Goal: Information Seeking & Learning: Learn about a topic

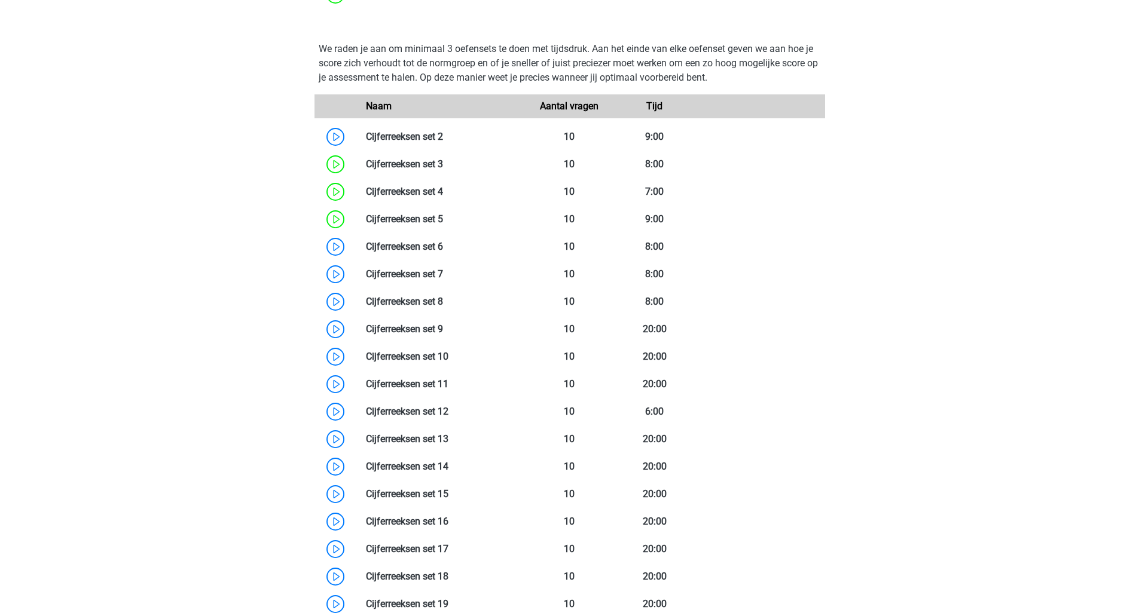
scroll to position [828, 0]
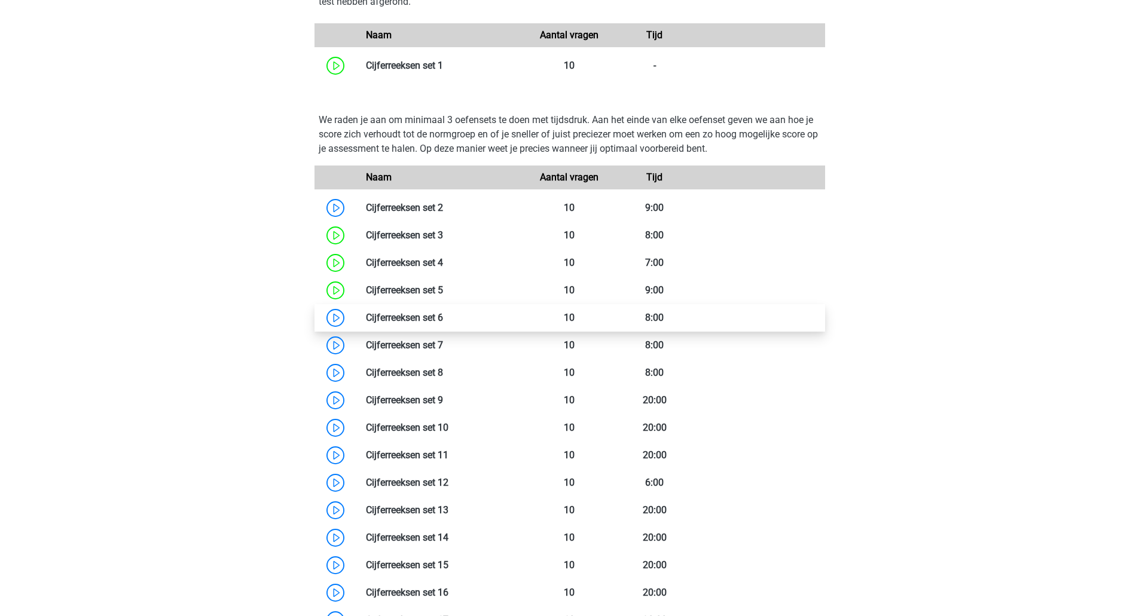
click at [443, 321] on link at bounding box center [443, 317] width 0 height 11
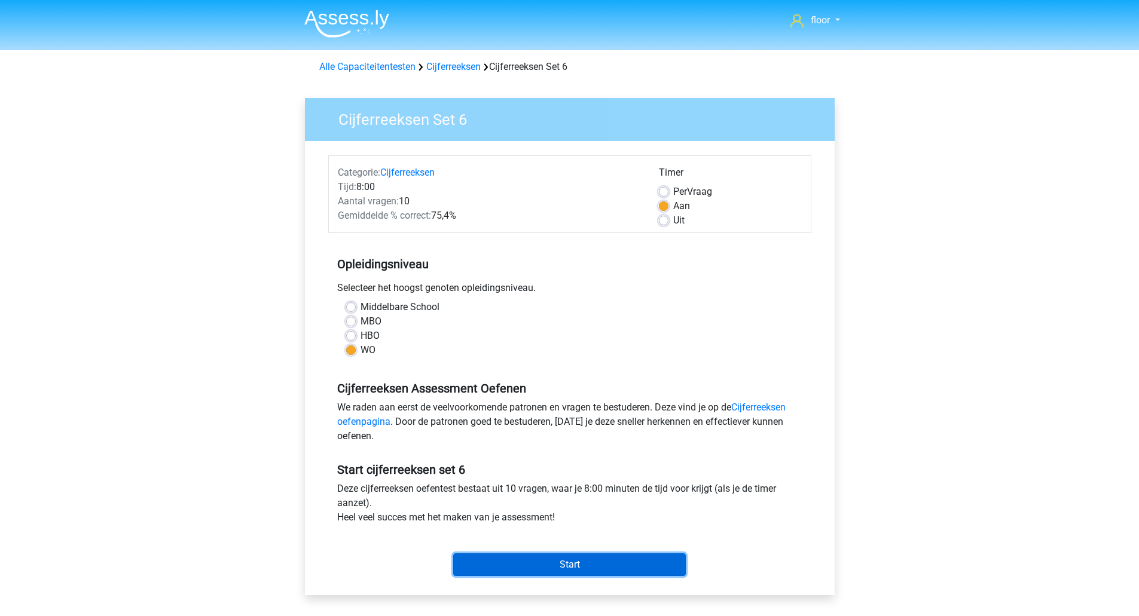
click at [598, 573] on input "Start" at bounding box center [569, 564] width 232 height 23
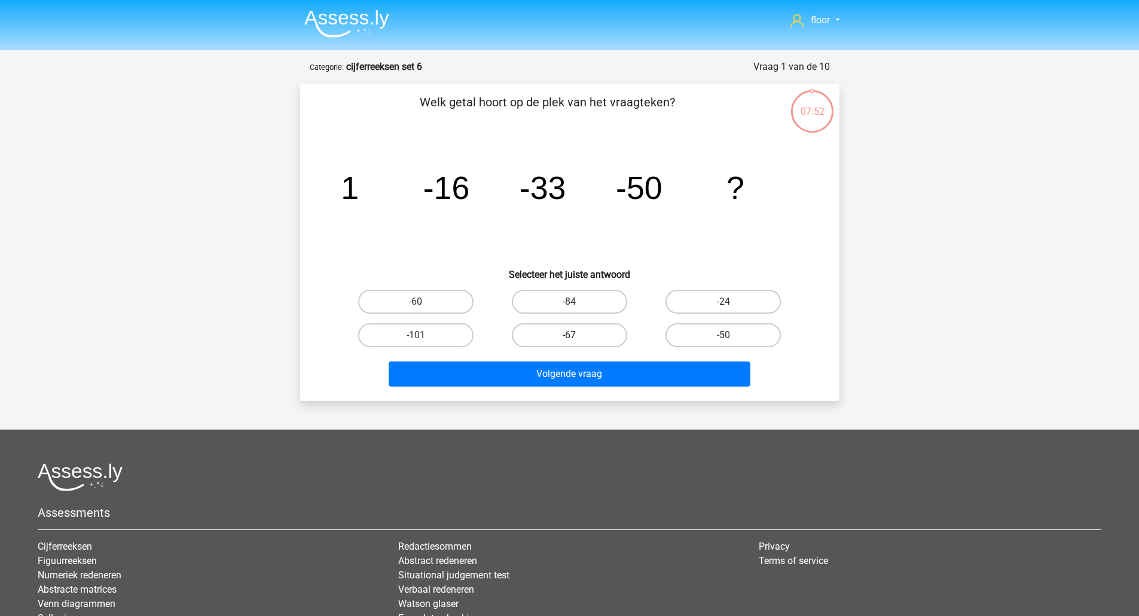
click at [567, 326] on label "-67" at bounding box center [569, 335] width 115 height 24
click at [569, 335] on input "-67" at bounding box center [573, 339] width 8 height 8
radio input "true"
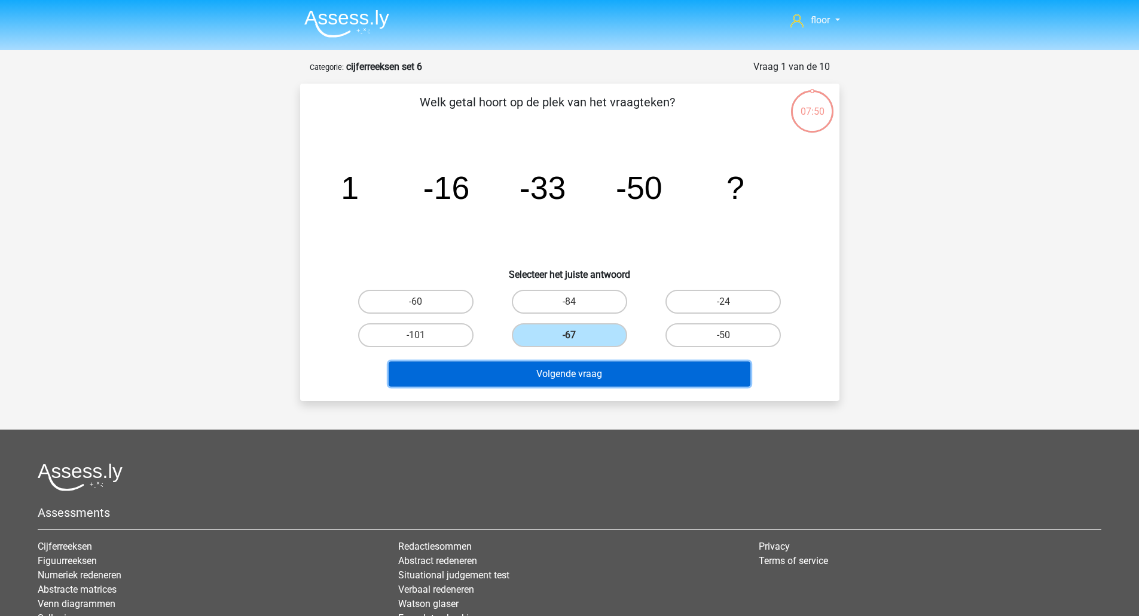
click at [556, 371] on button "Volgende vraag" at bounding box center [569, 374] width 362 height 25
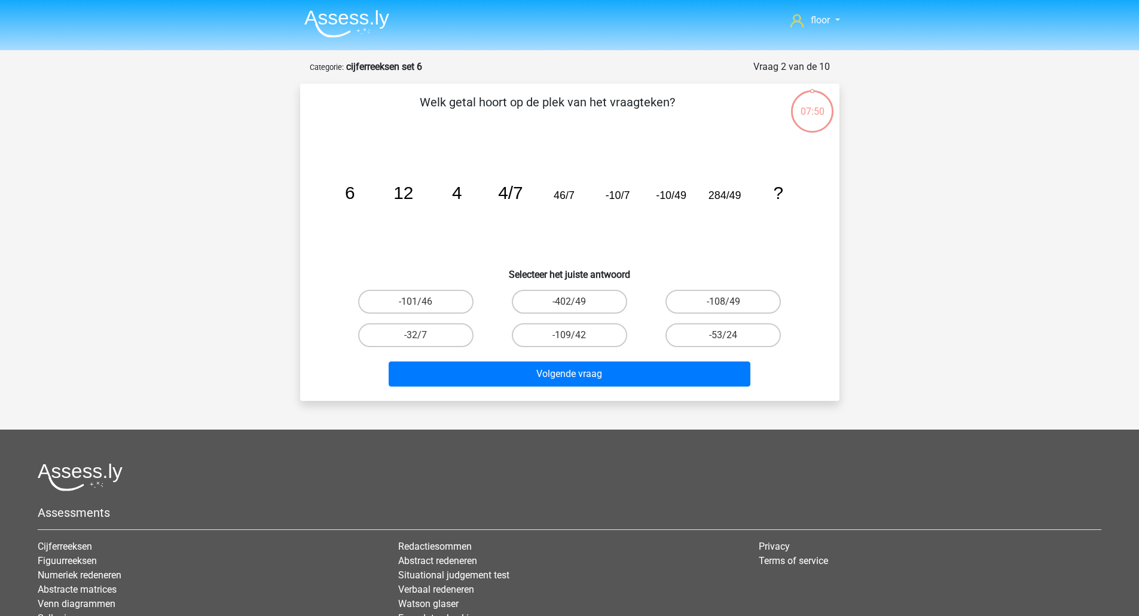
scroll to position [60, 0]
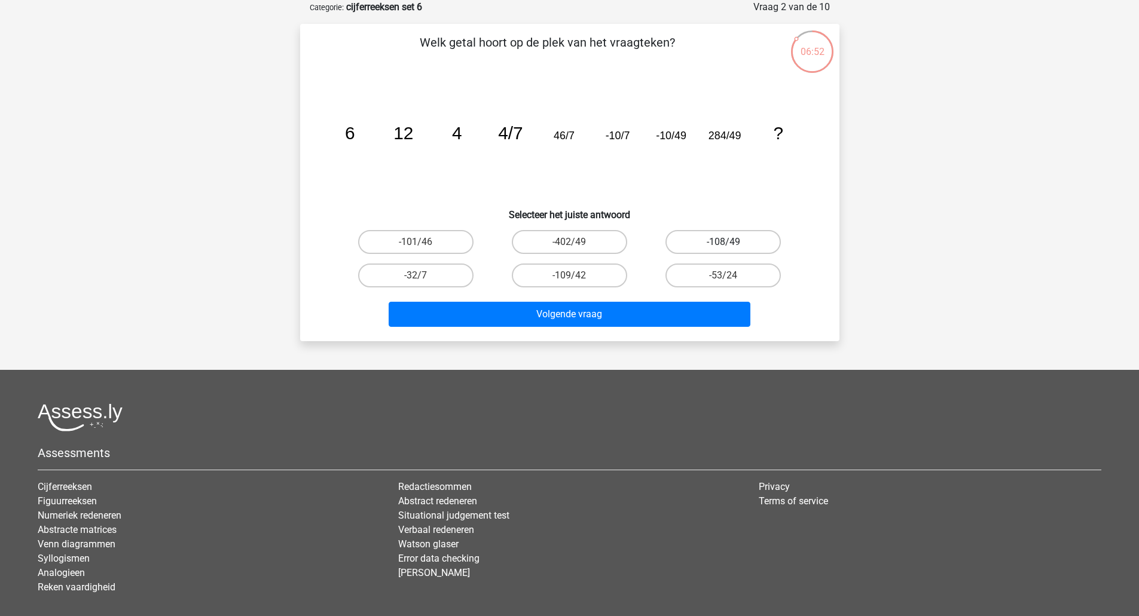
click at [691, 243] on label "-108/49" at bounding box center [722, 242] width 115 height 24
click at [723, 243] on input "-108/49" at bounding box center [727, 246] width 8 height 8
radio input "true"
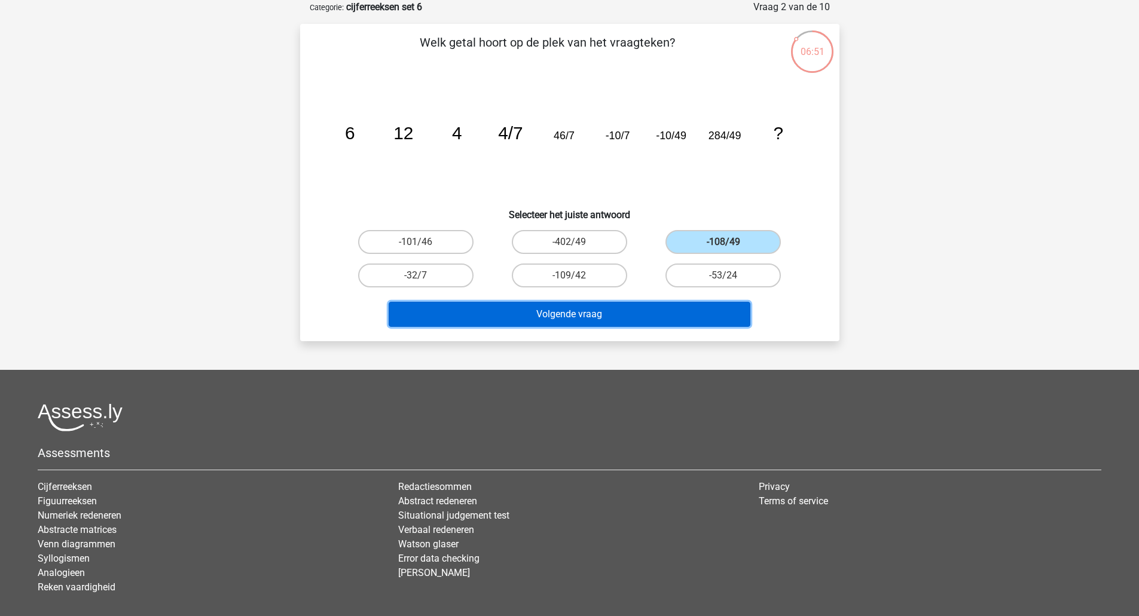
click at [631, 307] on button "Volgende vraag" at bounding box center [569, 314] width 362 height 25
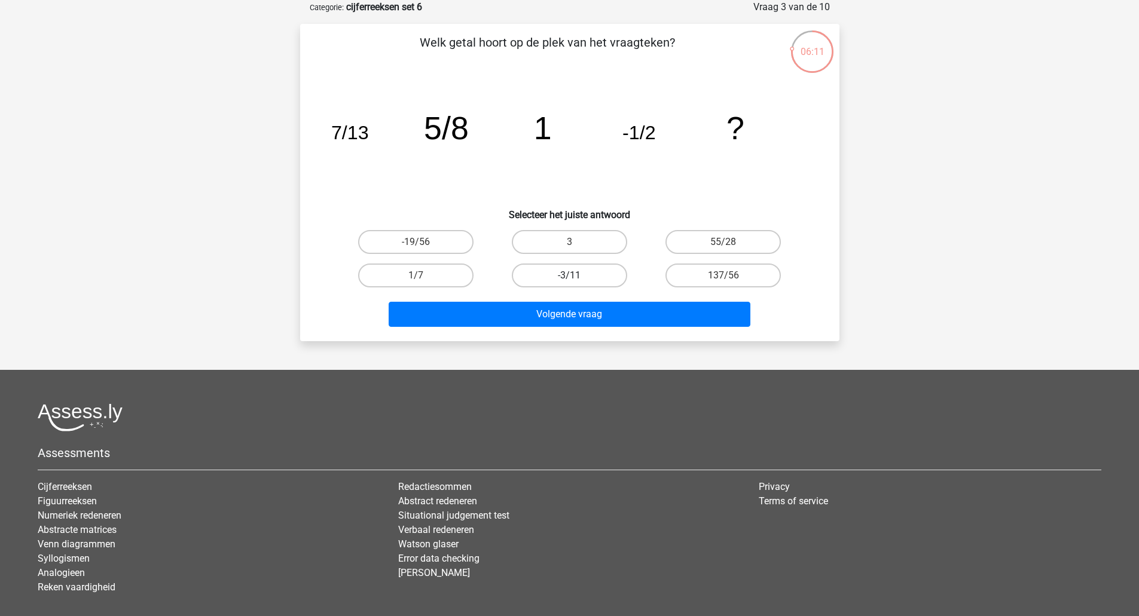
click at [599, 280] on label "-3/11" at bounding box center [569, 276] width 115 height 24
click at [577, 280] on input "-3/11" at bounding box center [573, 280] width 8 height 8
radio input "true"
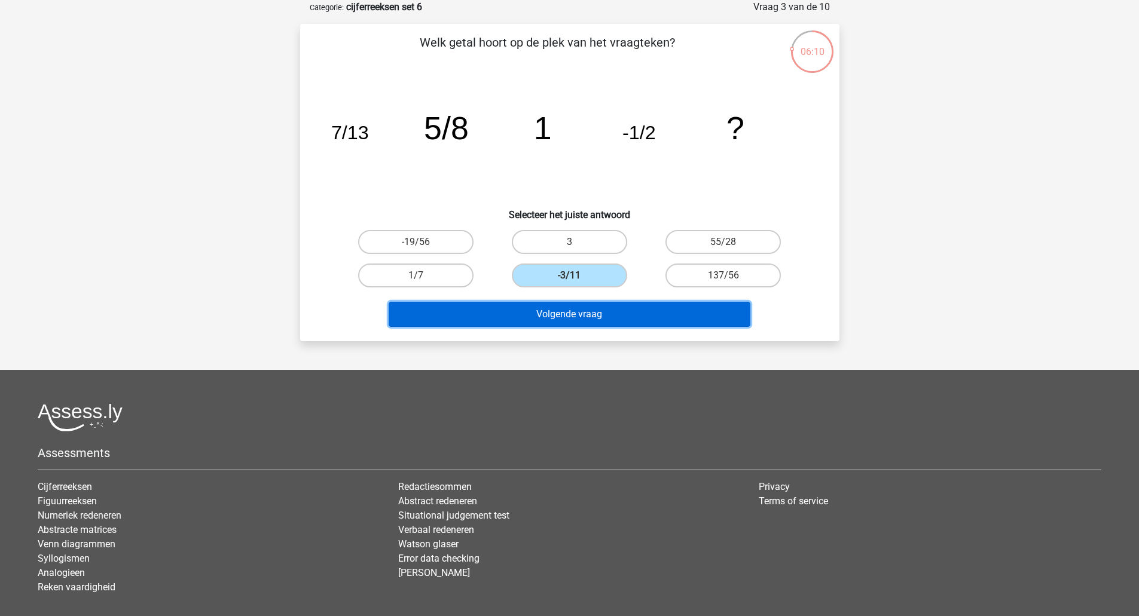
click at [586, 315] on button "Volgende vraag" at bounding box center [569, 314] width 362 height 25
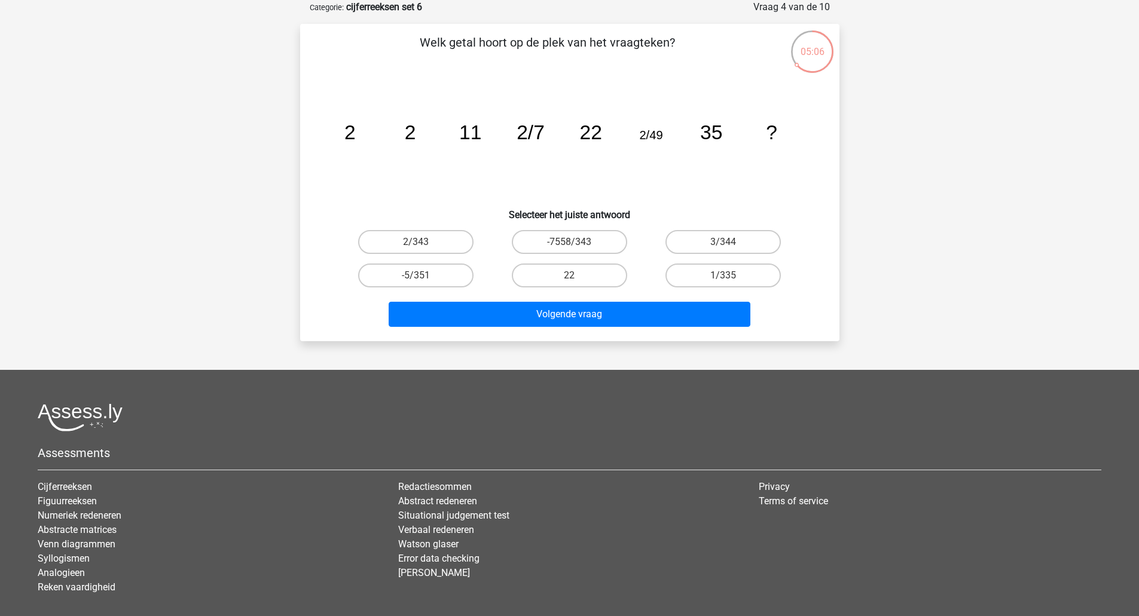
click at [727, 279] on input "1/335" at bounding box center [727, 280] width 8 height 8
radio input "true"
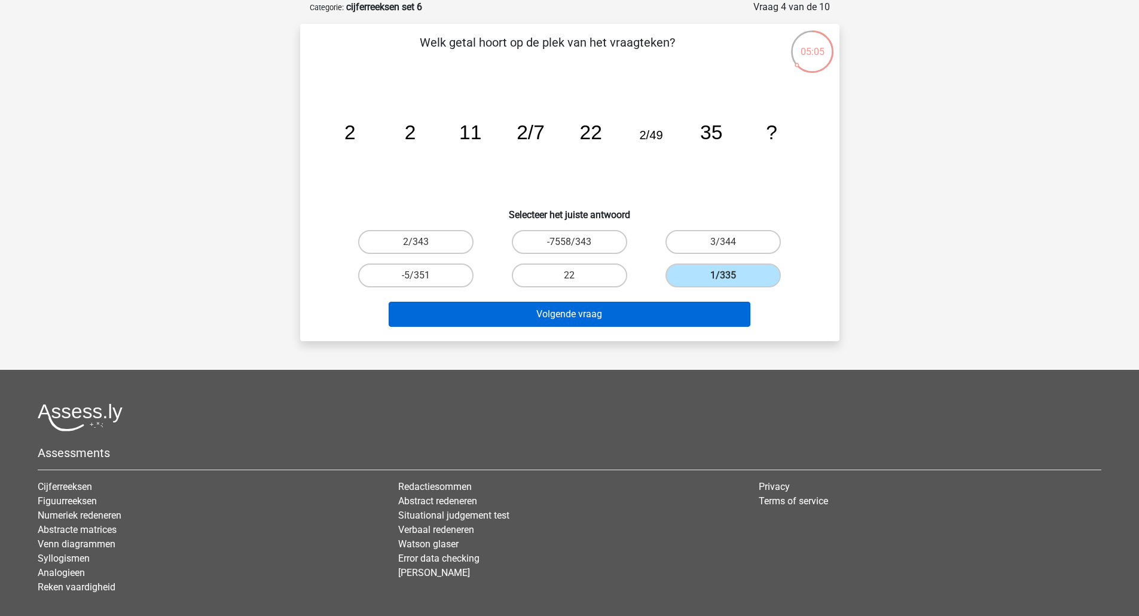
click at [699, 309] on button "Volgende vraag" at bounding box center [569, 314] width 362 height 25
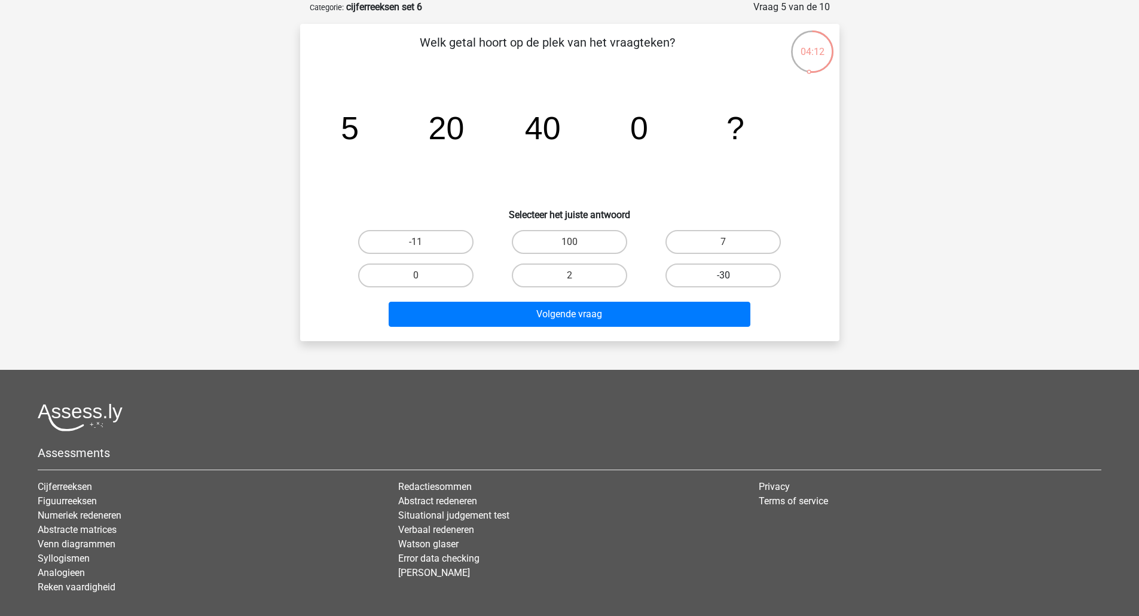
click at [742, 270] on label "-30" at bounding box center [722, 276] width 115 height 24
click at [731, 276] on input "-30" at bounding box center [727, 280] width 8 height 8
radio input "true"
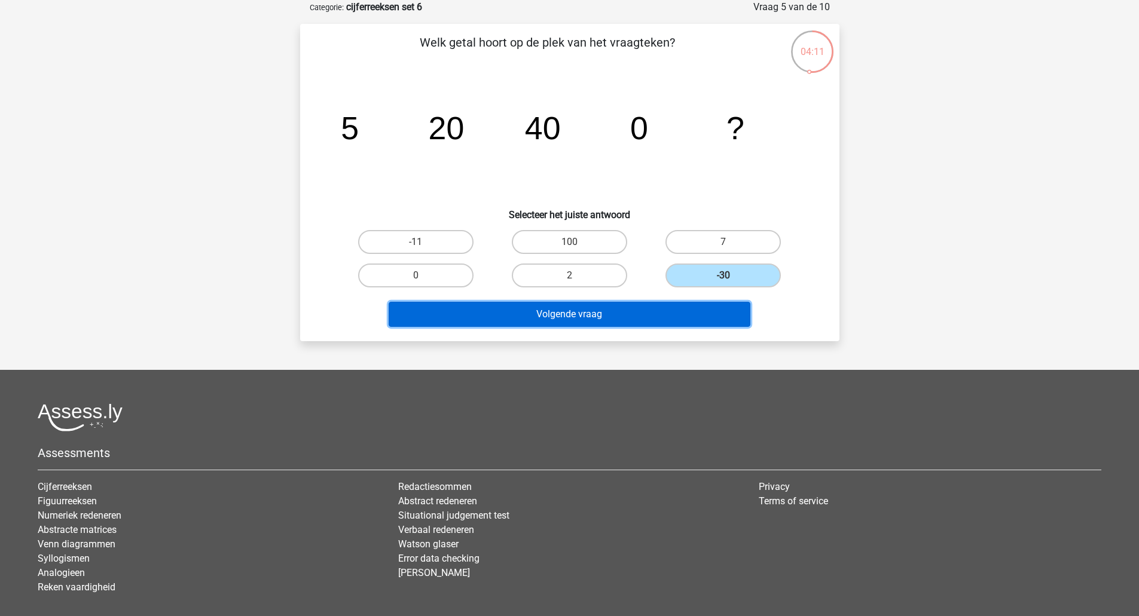
click at [663, 314] on button "Volgende vraag" at bounding box center [569, 314] width 362 height 25
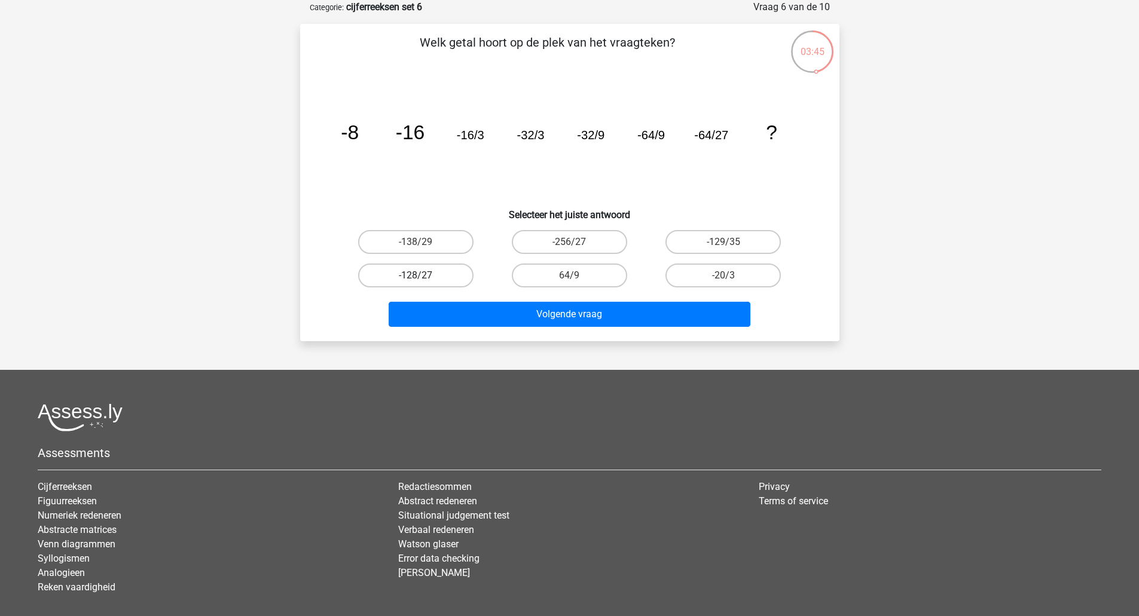
click at [440, 276] on label "-128/27" at bounding box center [415, 276] width 115 height 24
click at [423, 276] on input "-128/27" at bounding box center [419, 280] width 8 height 8
radio input "true"
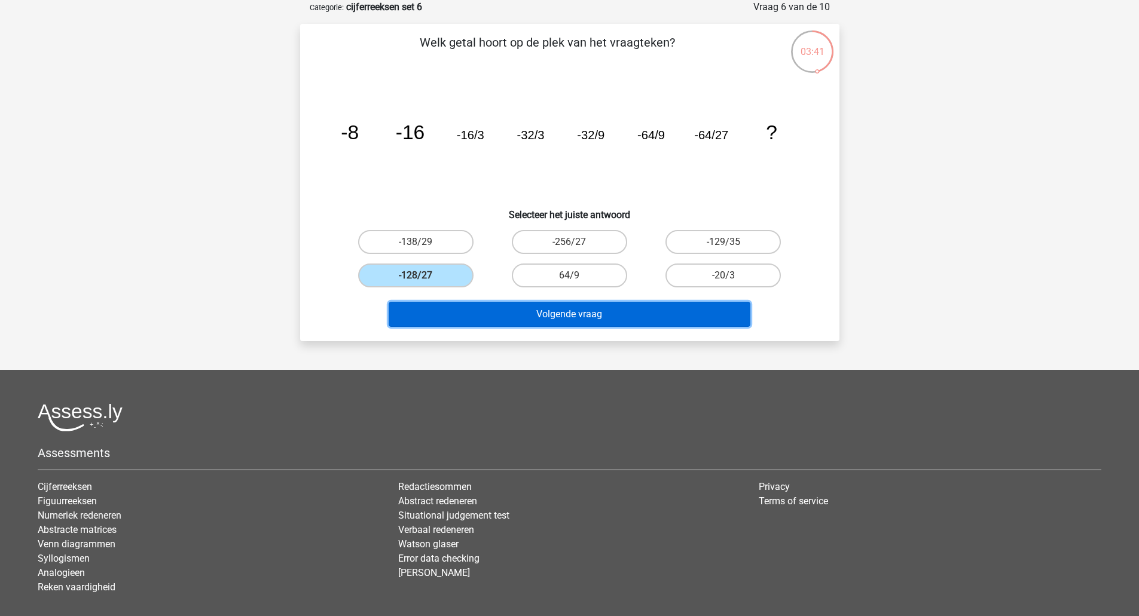
click at [467, 313] on button "Volgende vraag" at bounding box center [569, 314] width 362 height 25
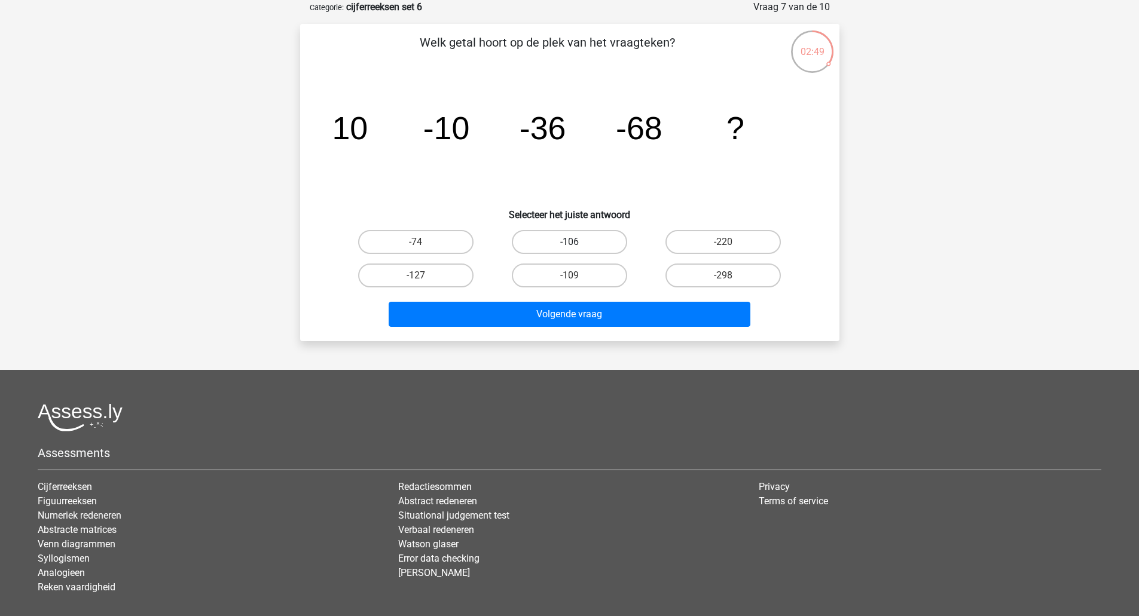
click at [596, 239] on label "-106" at bounding box center [569, 242] width 115 height 24
click at [577, 242] on input "-106" at bounding box center [573, 246] width 8 height 8
radio input "true"
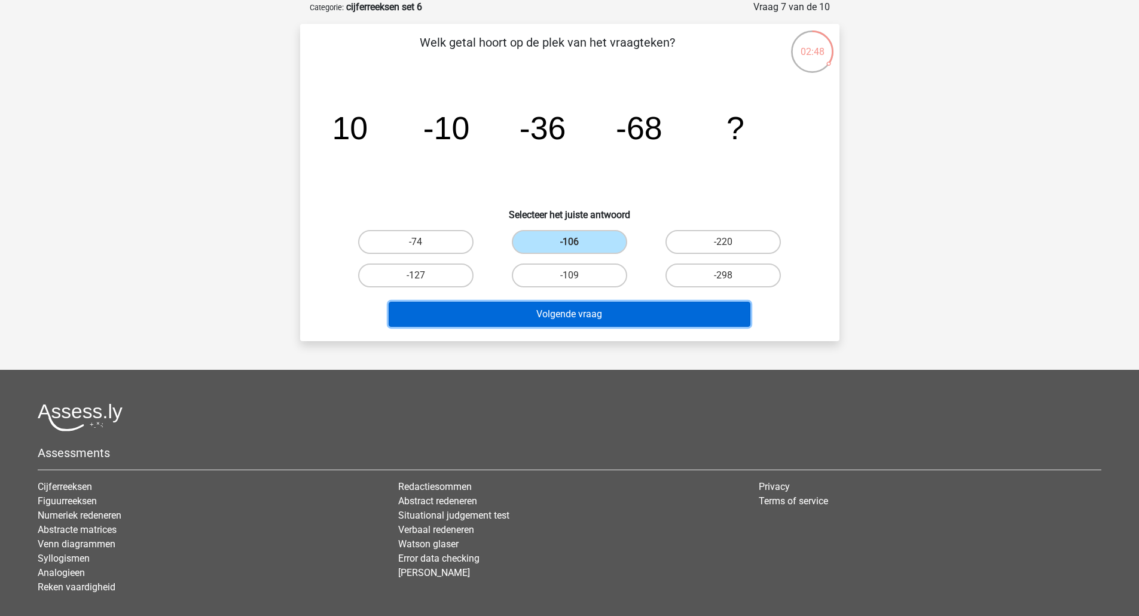
click at [565, 319] on button "Volgende vraag" at bounding box center [569, 314] width 362 height 25
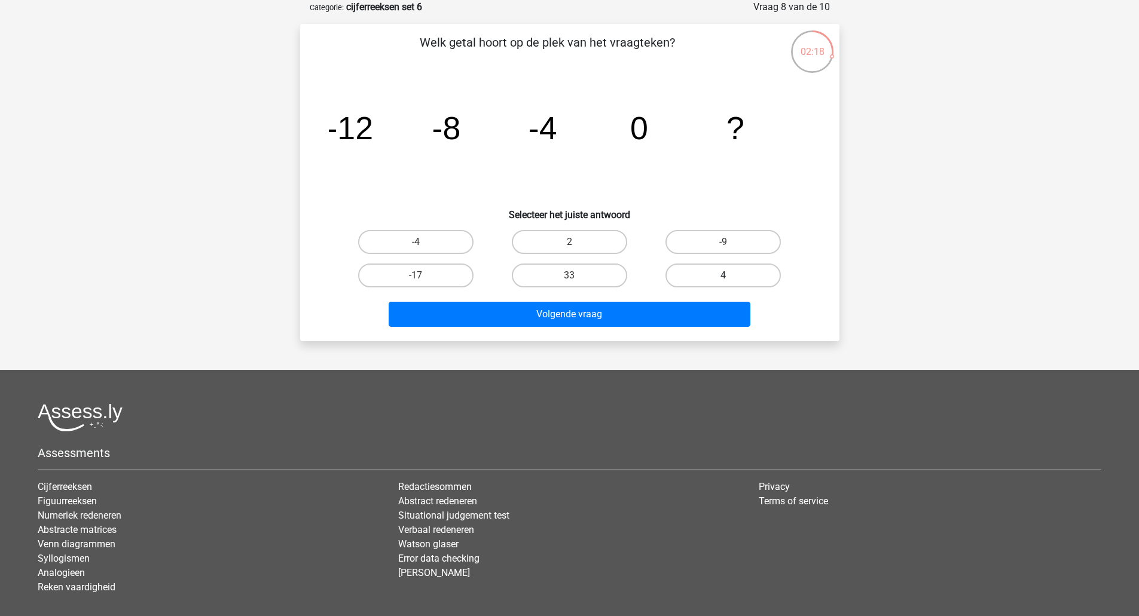
click at [708, 277] on label "4" at bounding box center [722, 276] width 115 height 24
click at [723, 277] on input "4" at bounding box center [727, 280] width 8 height 8
radio input "true"
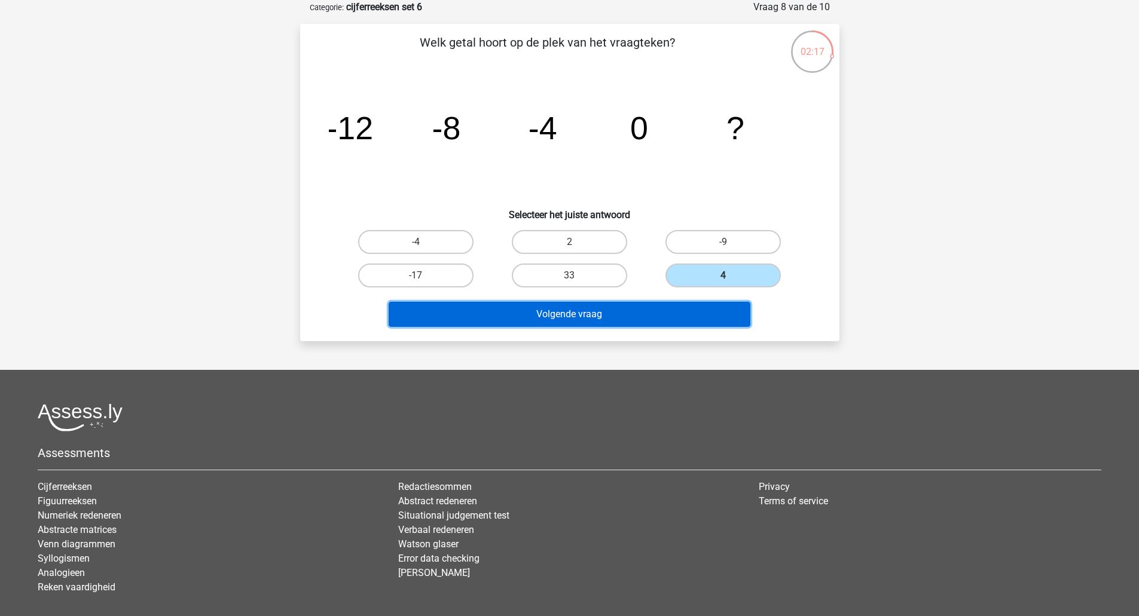
click at [652, 319] on button "Volgende vraag" at bounding box center [569, 314] width 362 height 25
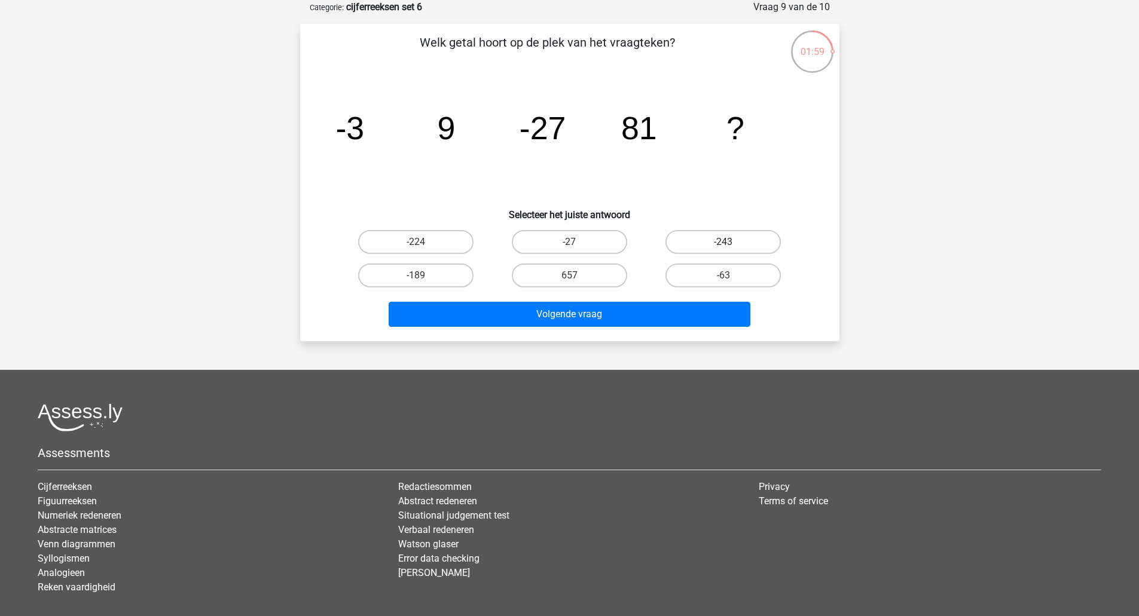
click at [703, 242] on label "-243" at bounding box center [722, 242] width 115 height 24
click at [723, 242] on input "-243" at bounding box center [727, 246] width 8 height 8
radio input "true"
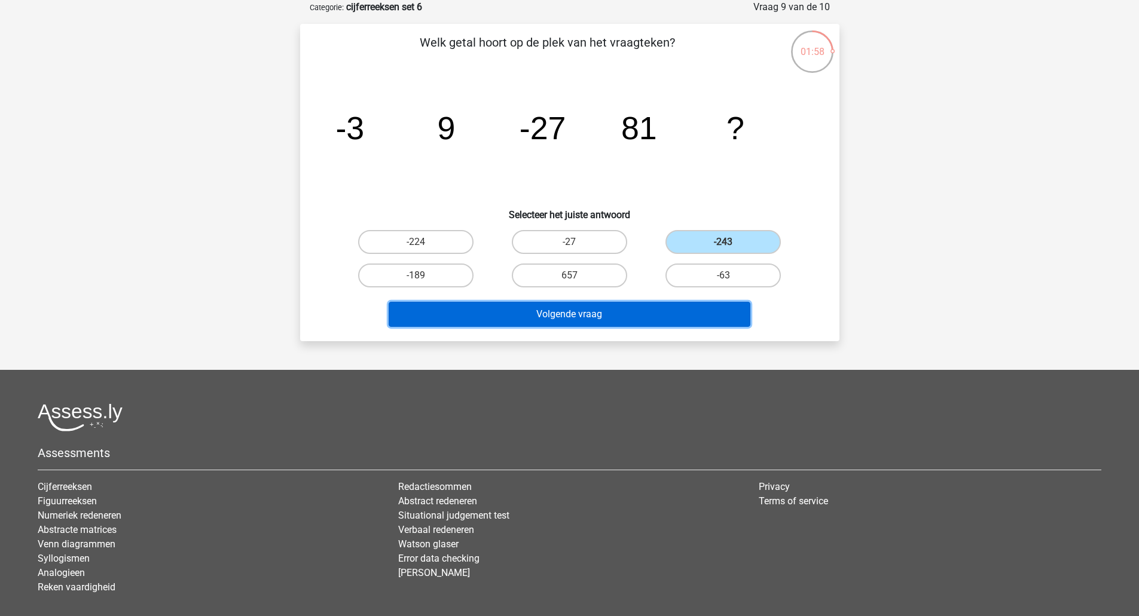
click at [626, 313] on button "Volgende vraag" at bounding box center [569, 314] width 362 height 25
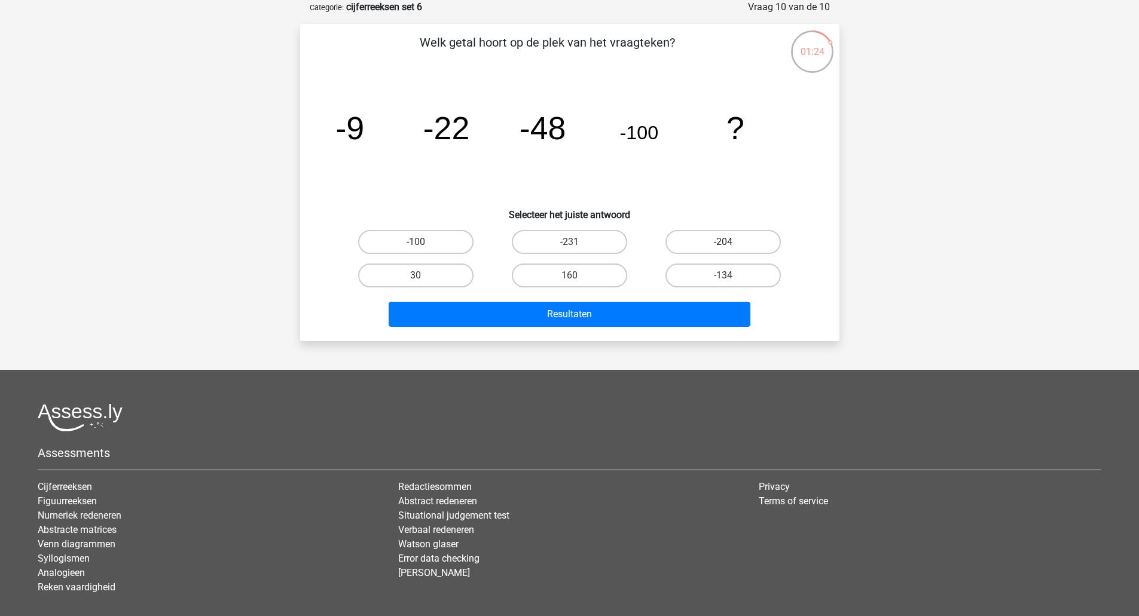
click at [727, 239] on label "-204" at bounding box center [722, 242] width 115 height 24
click at [727, 242] on input "-204" at bounding box center [727, 246] width 8 height 8
radio input "true"
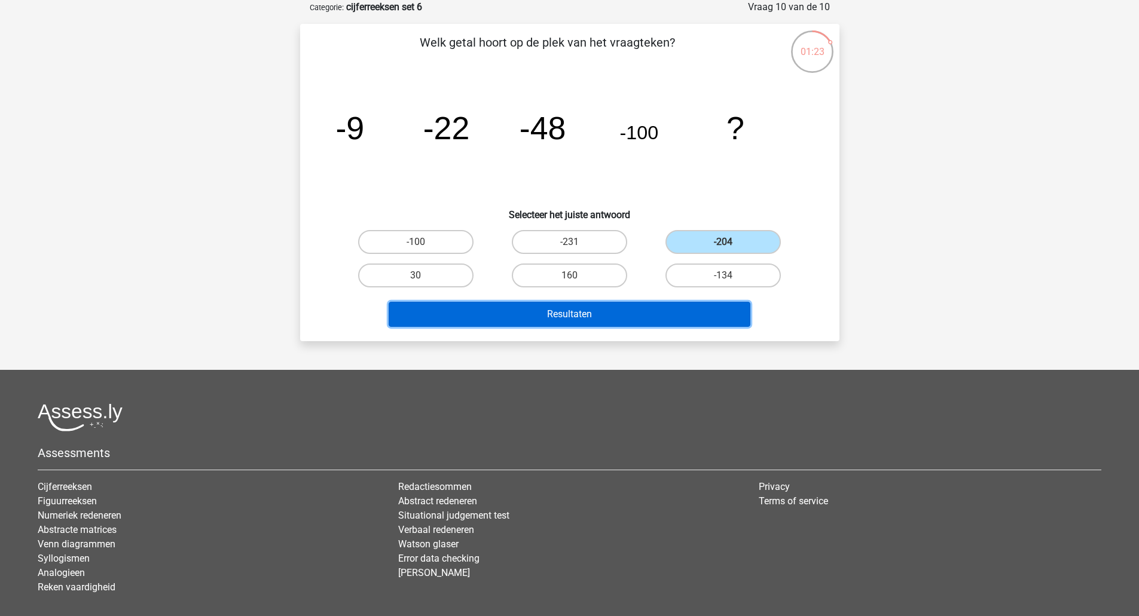
click at [601, 320] on button "Resultaten" at bounding box center [569, 314] width 362 height 25
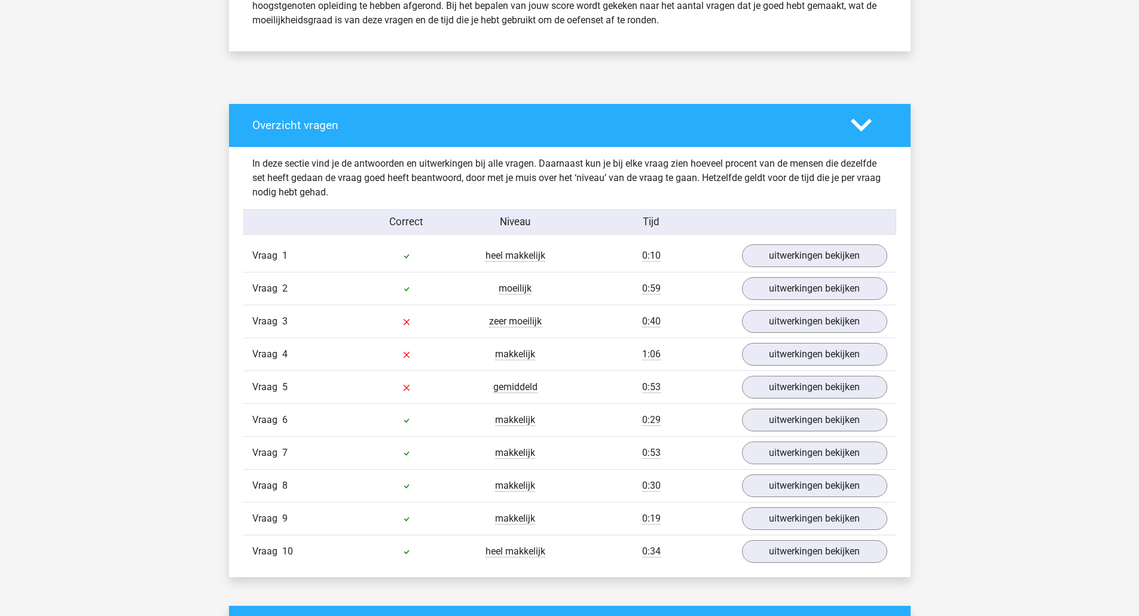
scroll to position [553, 0]
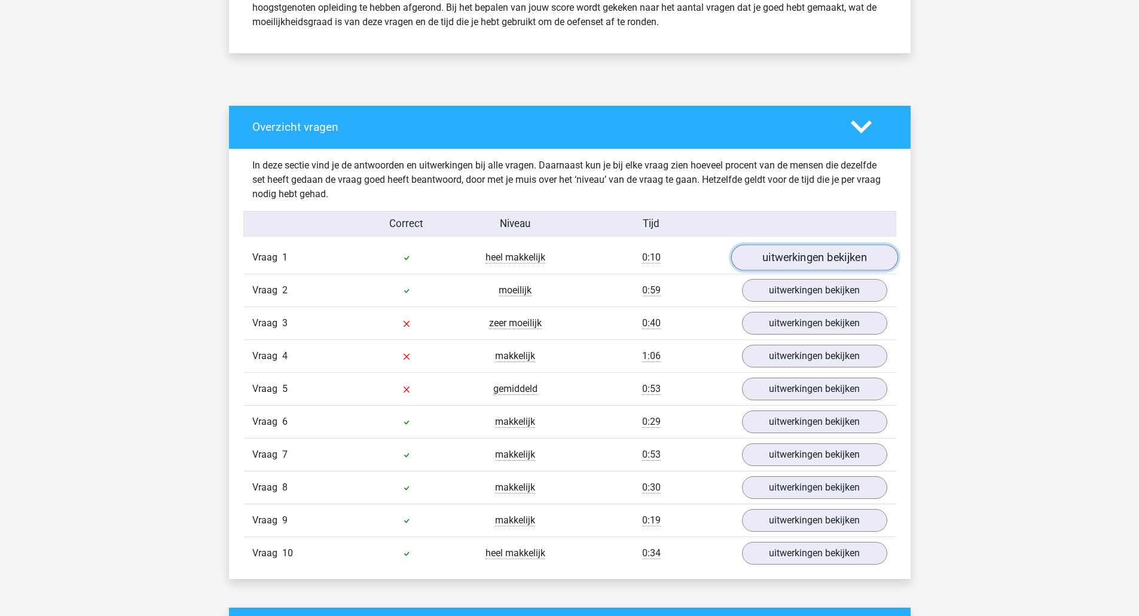
click at [834, 256] on link "uitwerkingen bekijken" at bounding box center [813, 257] width 167 height 26
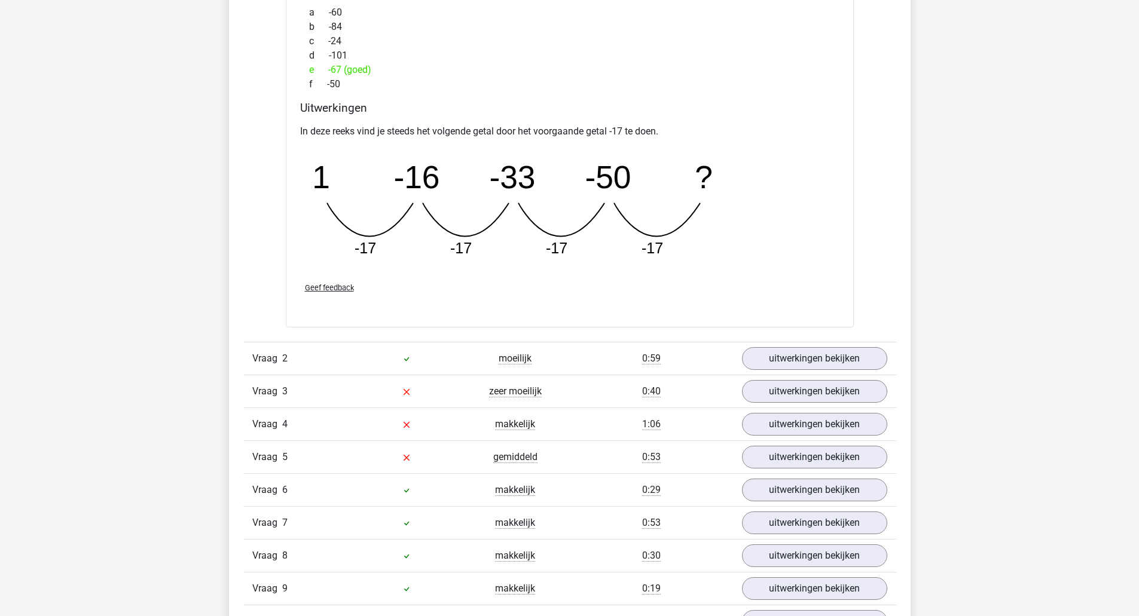
scroll to position [1009, 0]
click at [837, 357] on link "uitwerkingen bekijken" at bounding box center [813, 357] width 167 height 26
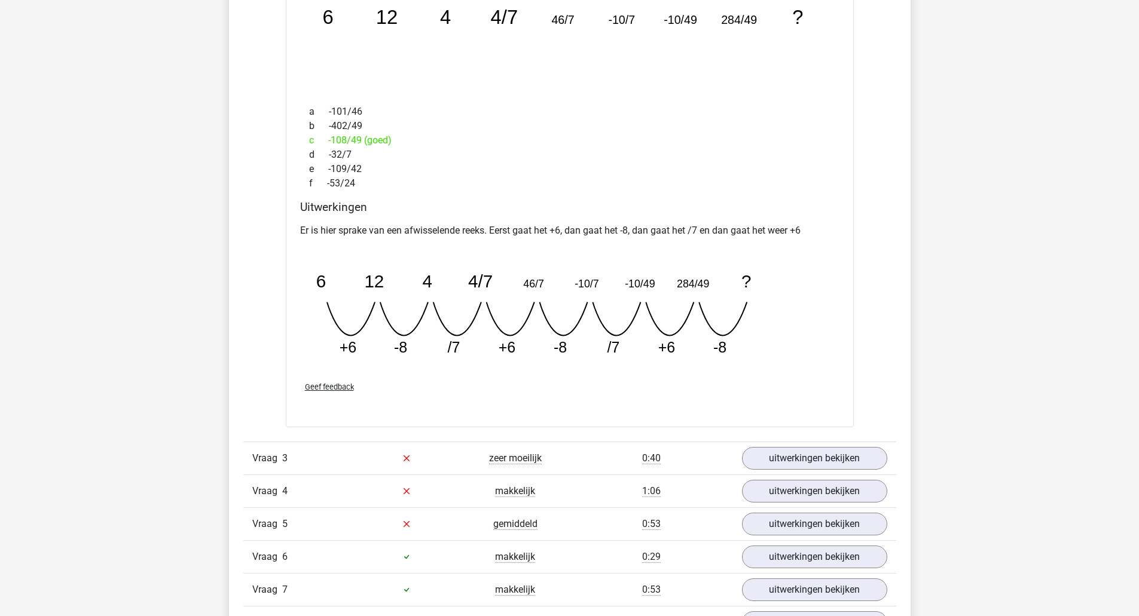
scroll to position [1465, 0]
click at [850, 467] on link "uitwerkingen bekijken" at bounding box center [814, 456] width 145 height 23
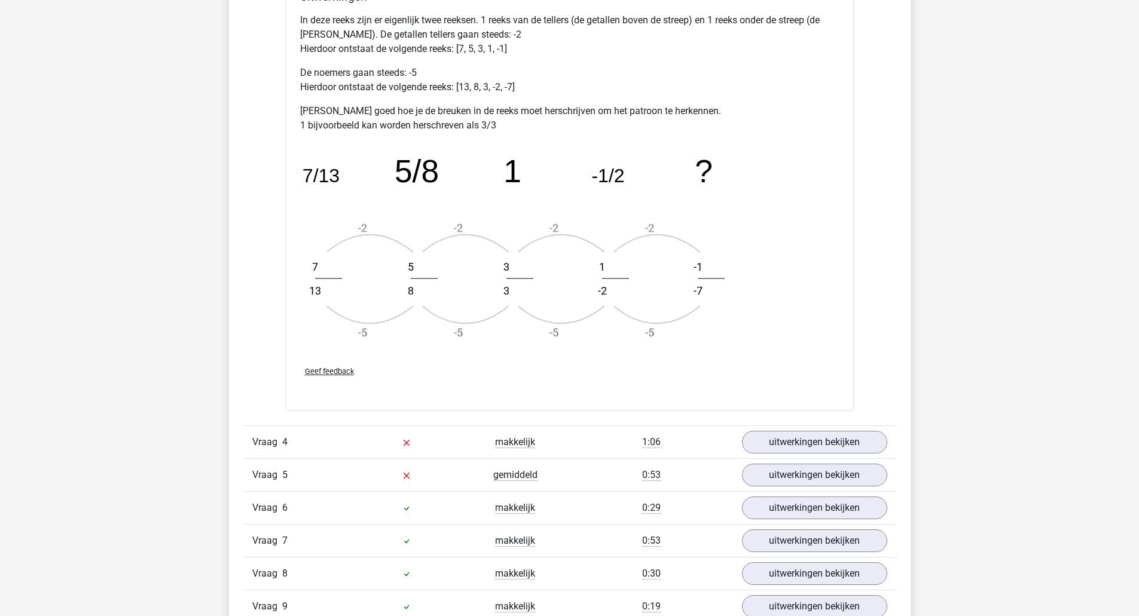
scroll to position [2229, 0]
click at [867, 452] on link "uitwerkingen bekijken" at bounding box center [813, 442] width 167 height 26
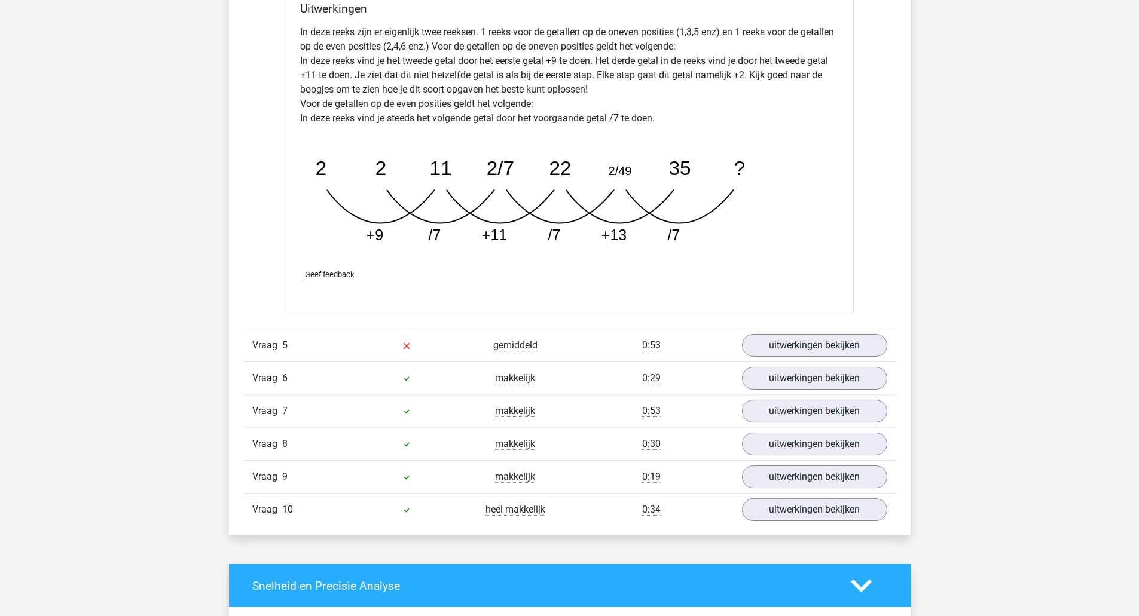
scroll to position [2974, 0]
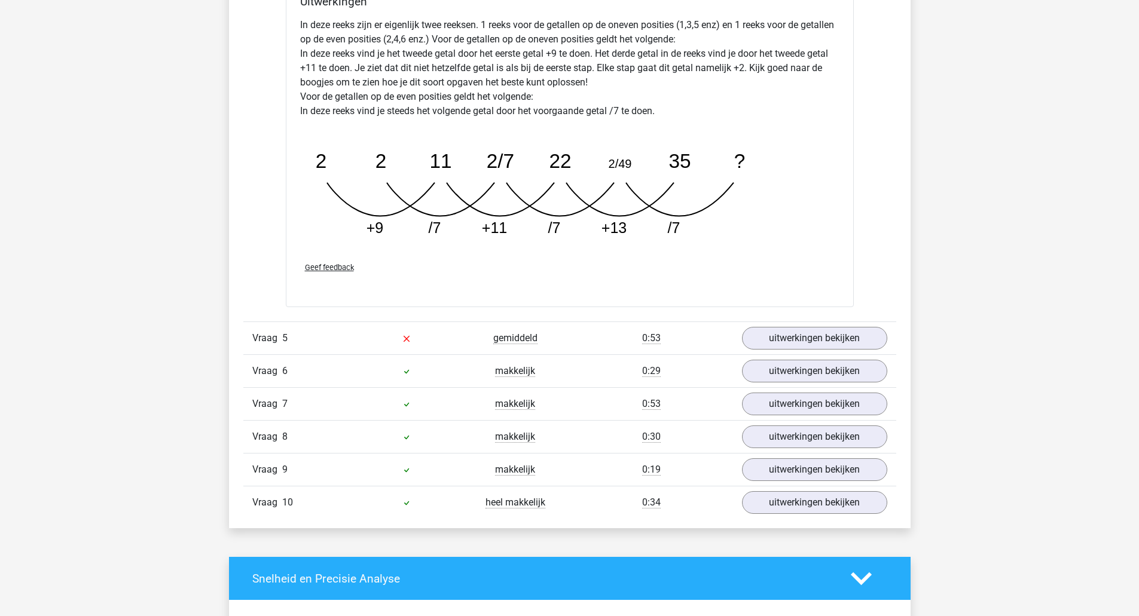
click at [850, 362] on link "uitwerkingen bekijken" at bounding box center [814, 371] width 145 height 23
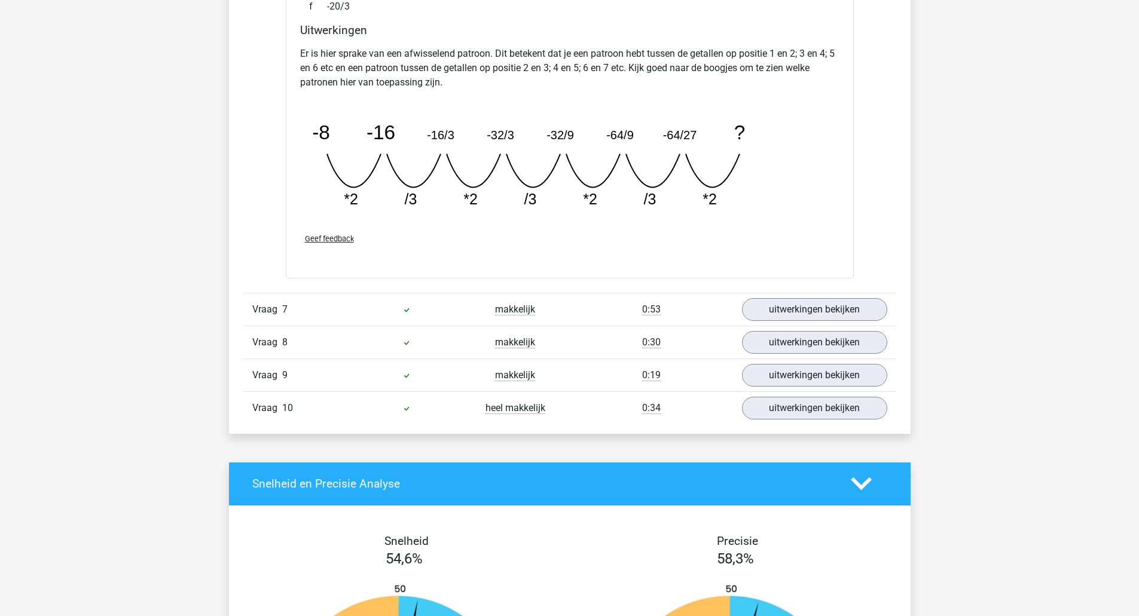
scroll to position [3622, 0]
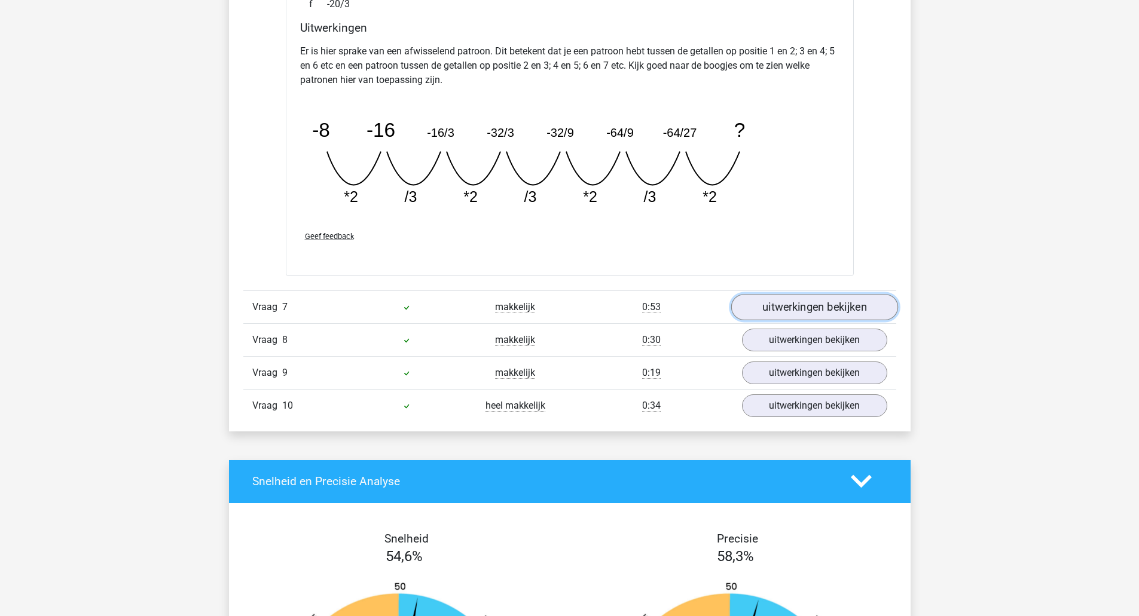
click at [862, 303] on link "uitwerkingen bekijken" at bounding box center [813, 307] width 167 height 26
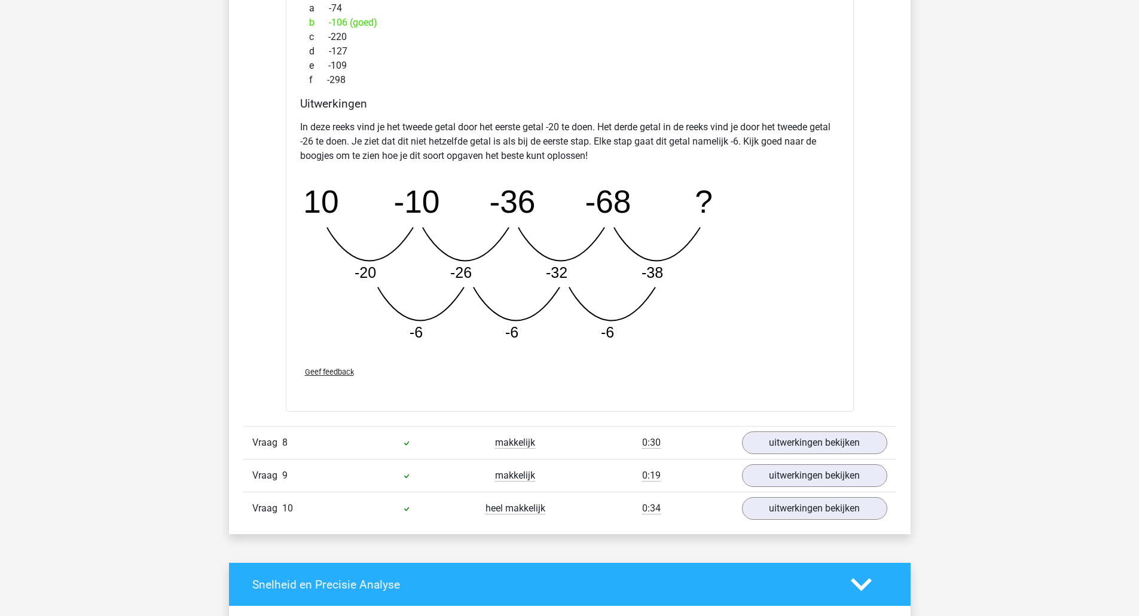
scroll to position [4124, 0]
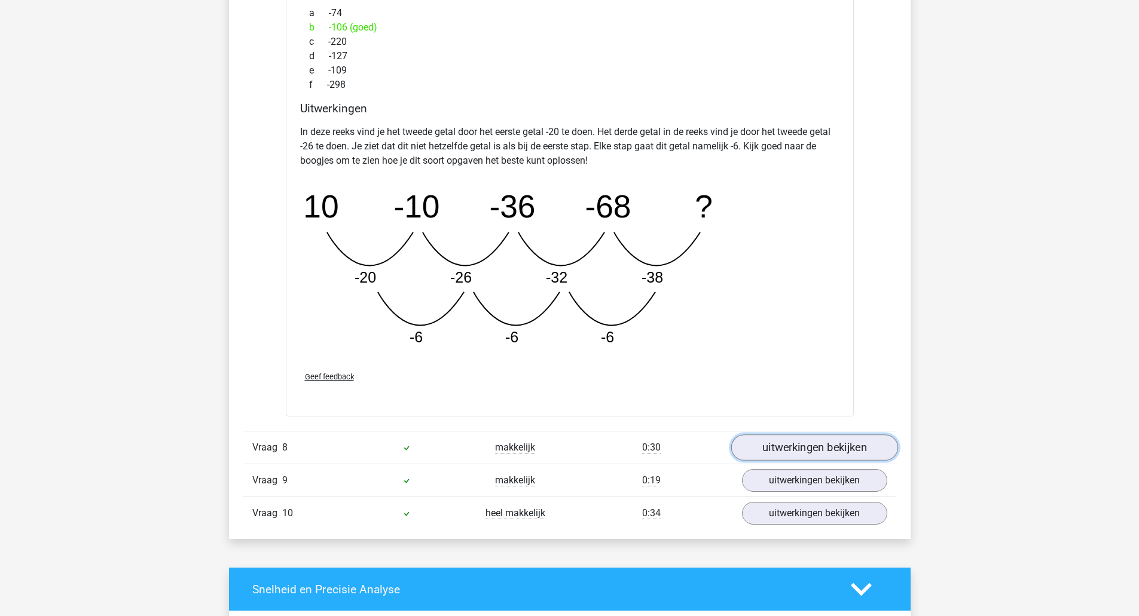
click at [867, 440] on link "uitwerkingen bekijken" at bounding box center [813, 448] width 167 height 26
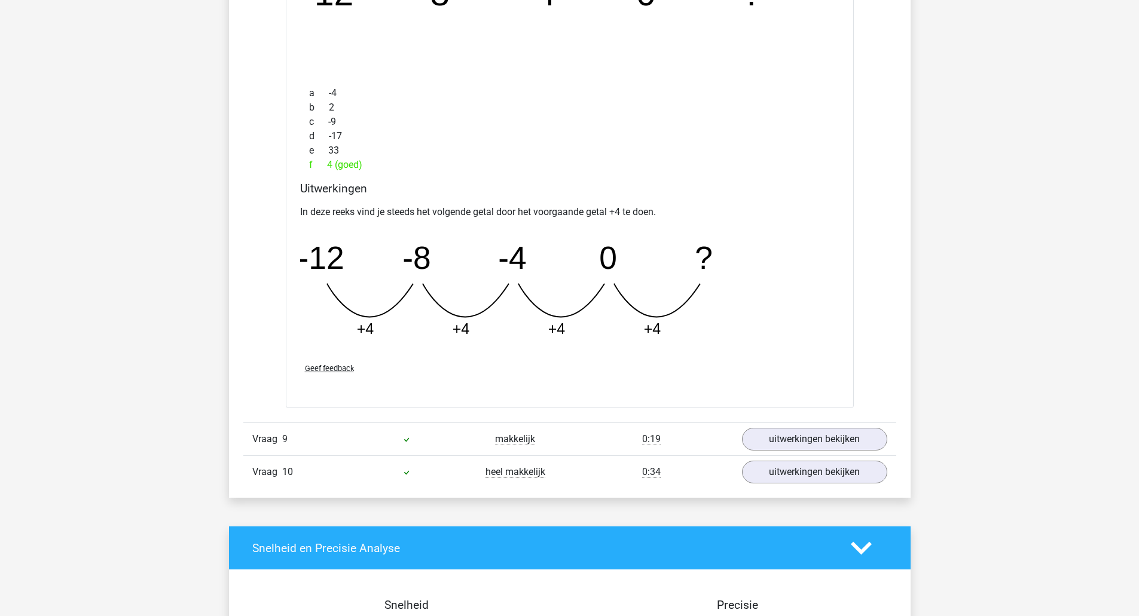
scroll to position [4689, 0]
click at [866, 432] on link "uitwerkingen bekijken" at bounding box center [813, 439] width 167 height 26
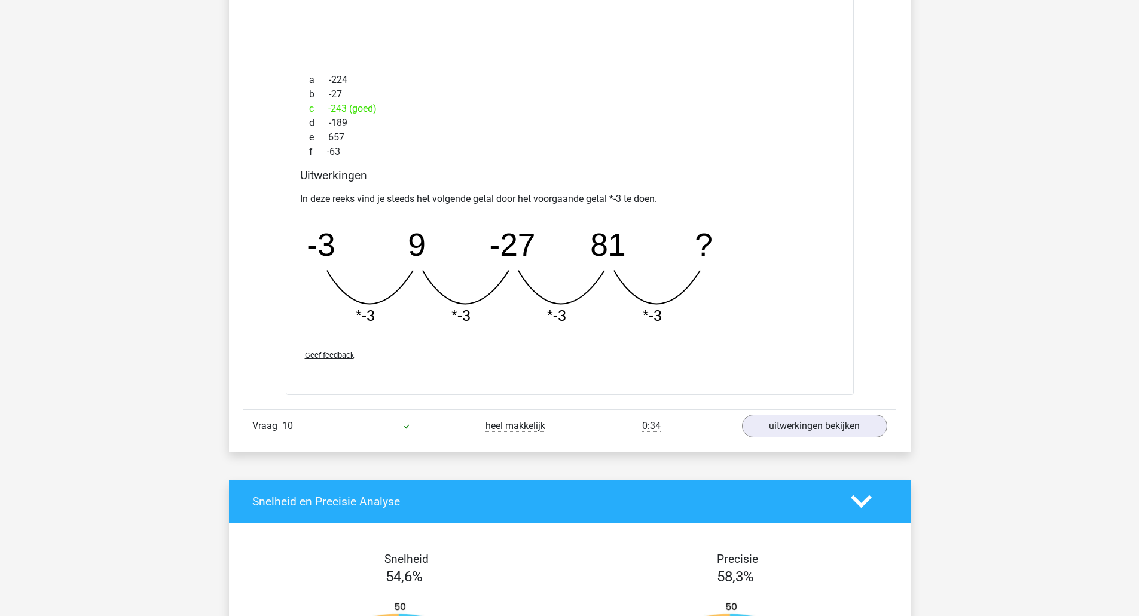
scroll to position [5266, 0]
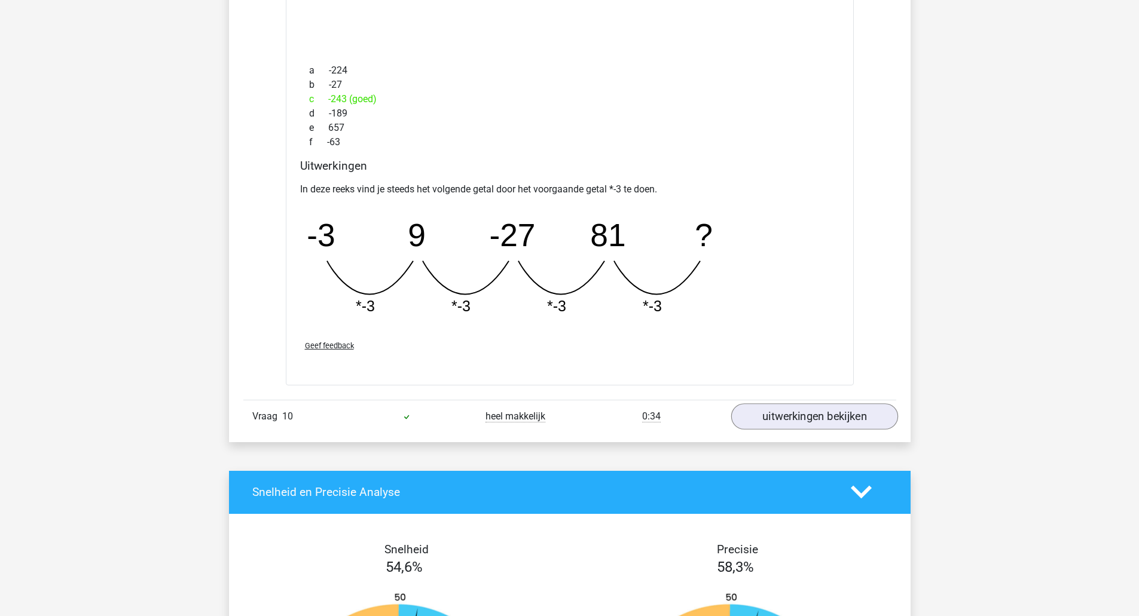
click at [858, 423] on link "uitwerkingen bekijken" at bounding box center [813, 416] width 167 height 26
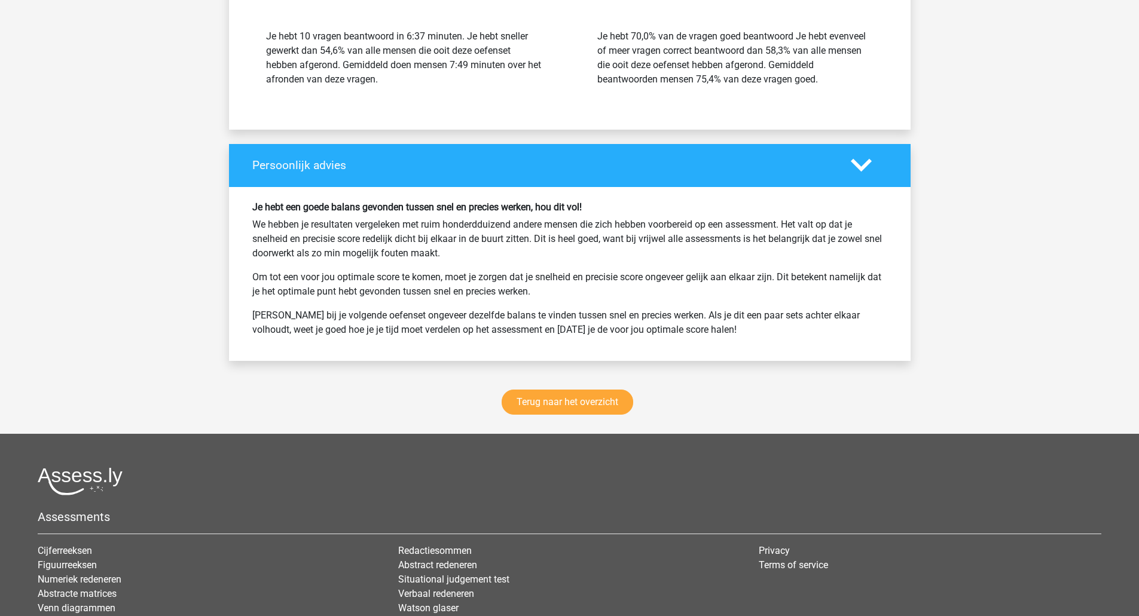
scroll to position [6592, 0]
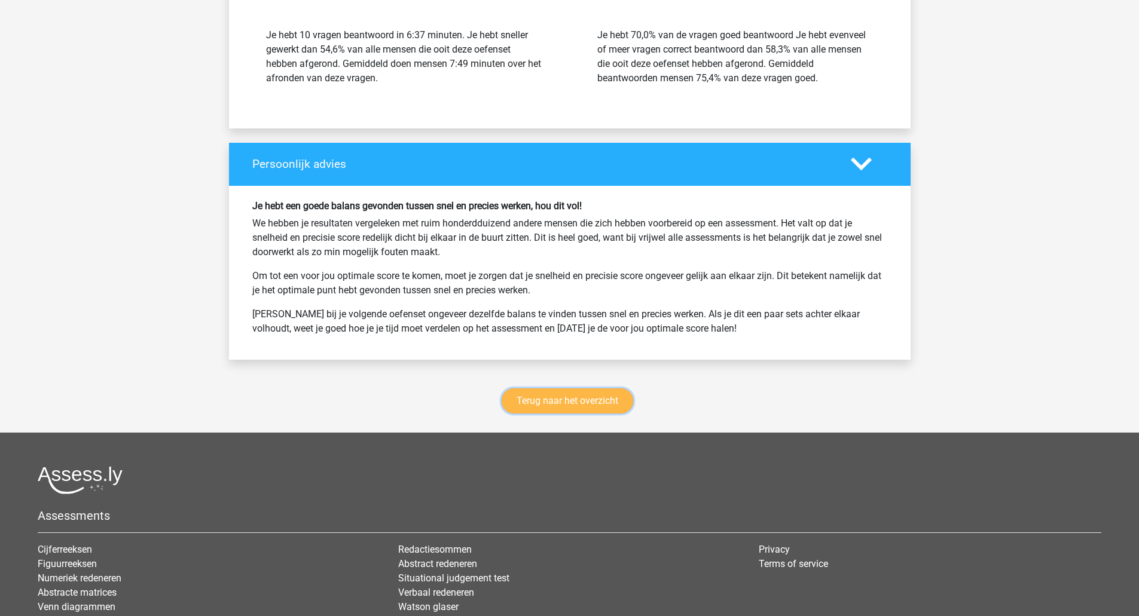
click at [583, 399] on link "Terug naar het overzicht" at bounding box center [566, 400] width 131 height 25
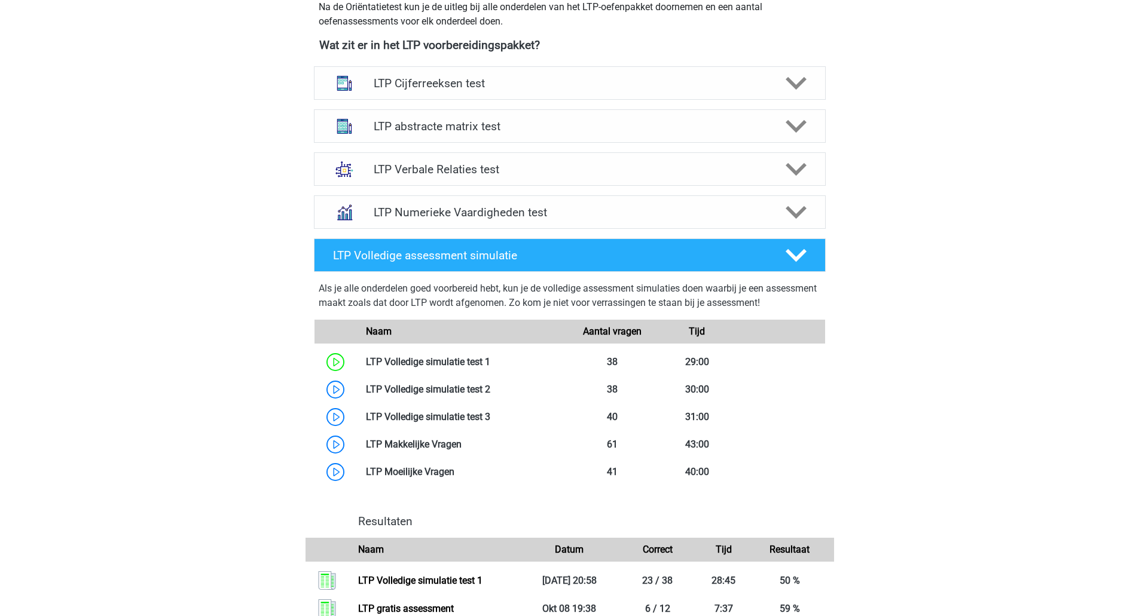
scroll to position [446, 0]
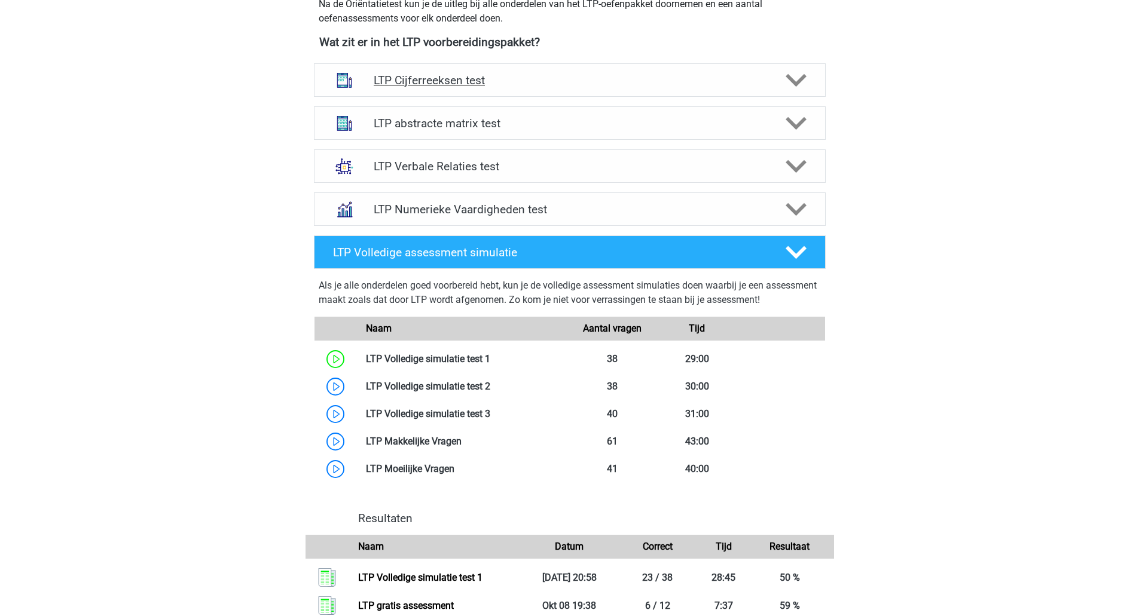
click at [779, 88] on div at bounding box center [794, 80] width 41 height 21
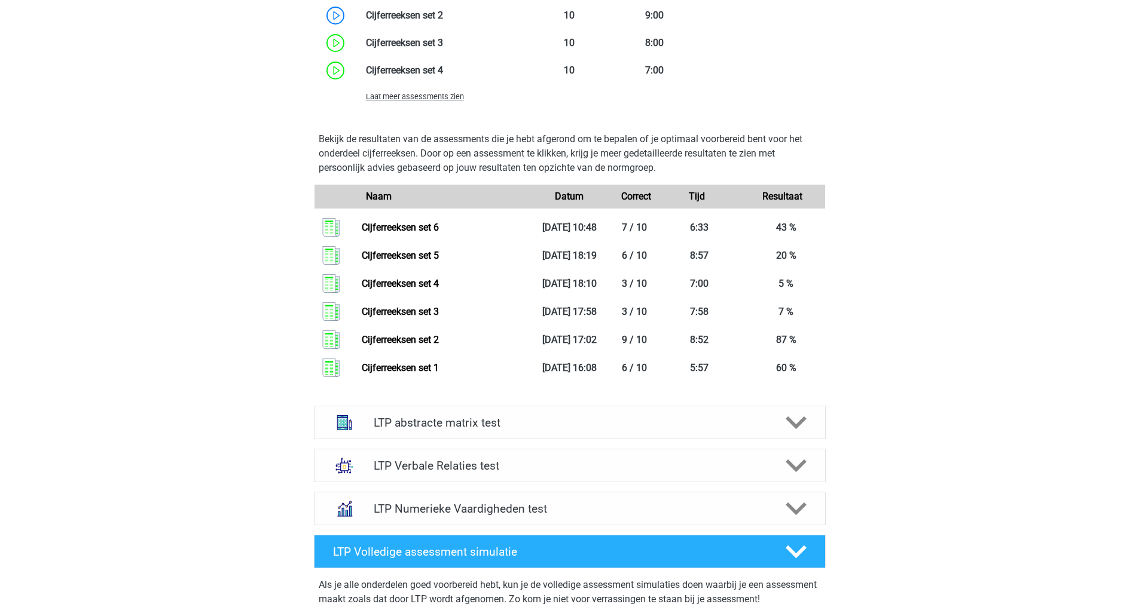
scroll to position [1026, 0]
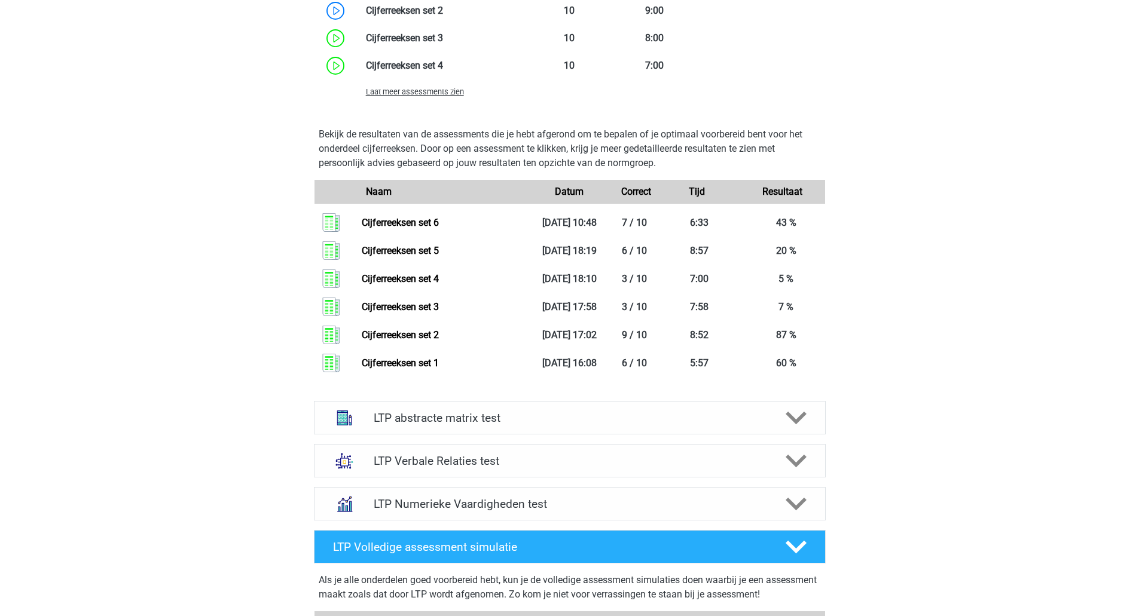
click at [741, 157] on p "Bekijk de resultaten van de assessments die je hebt afgerond om te bepalen of j…" at bounding box center [570, 148] width 502 height 43
click at [447, 93] on span "Laat meer assessments zien" at bounding box center [415, 91] width 98 height 9
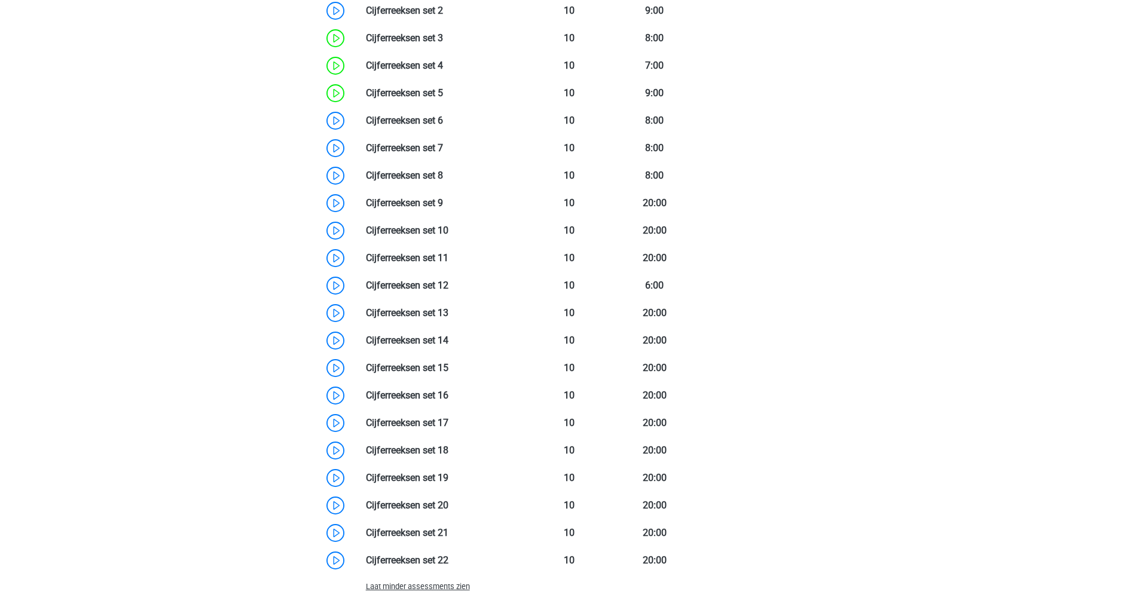
click at [443, 126] on link at bounding box center [443, 120] width 0 height 11
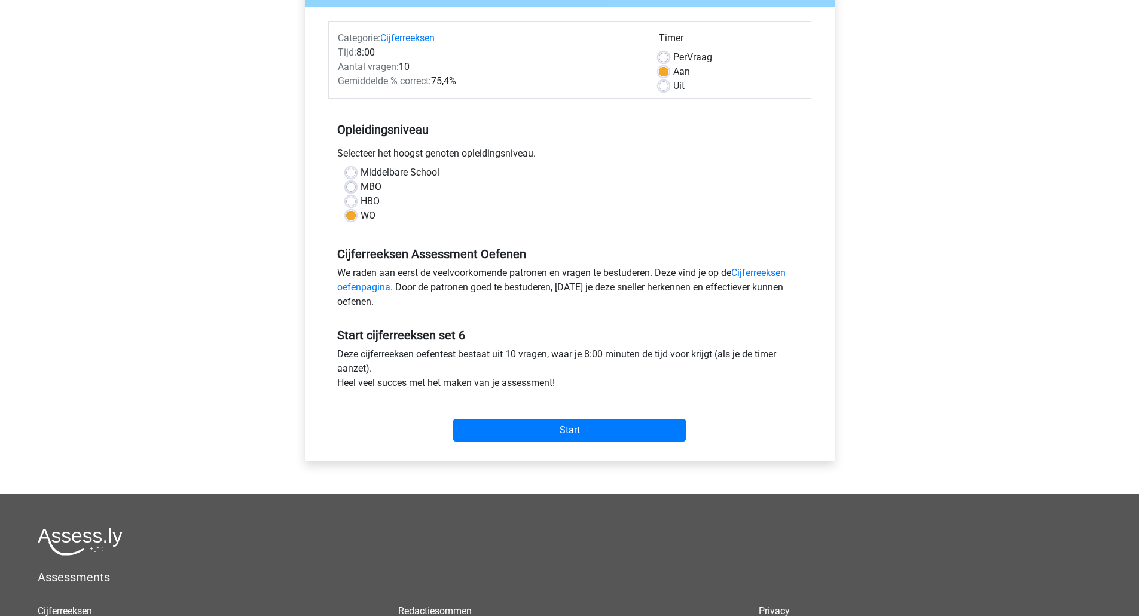
scroll to position [136, 0]
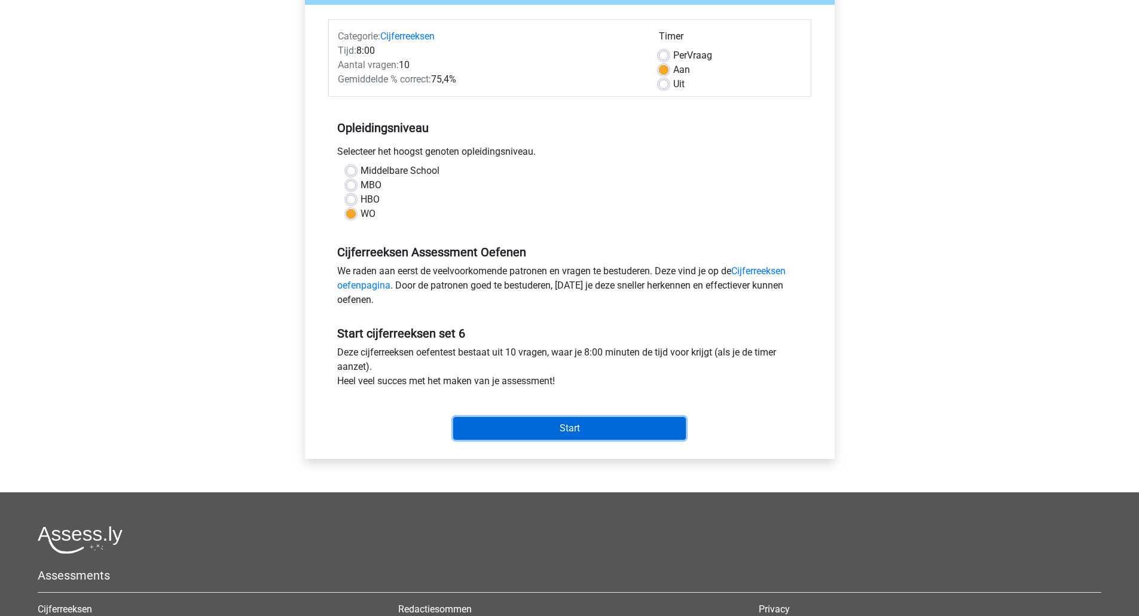
click at [660, 424] on input "Start" at bounding box center [569, 428] width 232 height 23
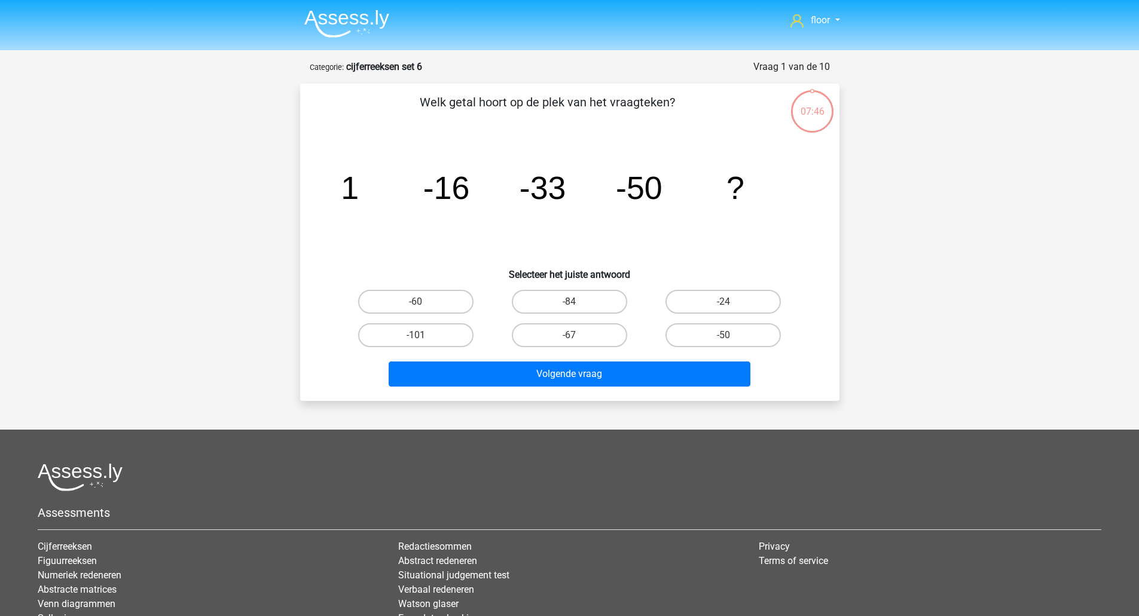
click at [579, 326] on label "-67" at bounding box center [569, 335] width 115 height 24
click at [577, 335] on input "-67" at bounding box center [573, 339] width 8 height 8
radio input "true"
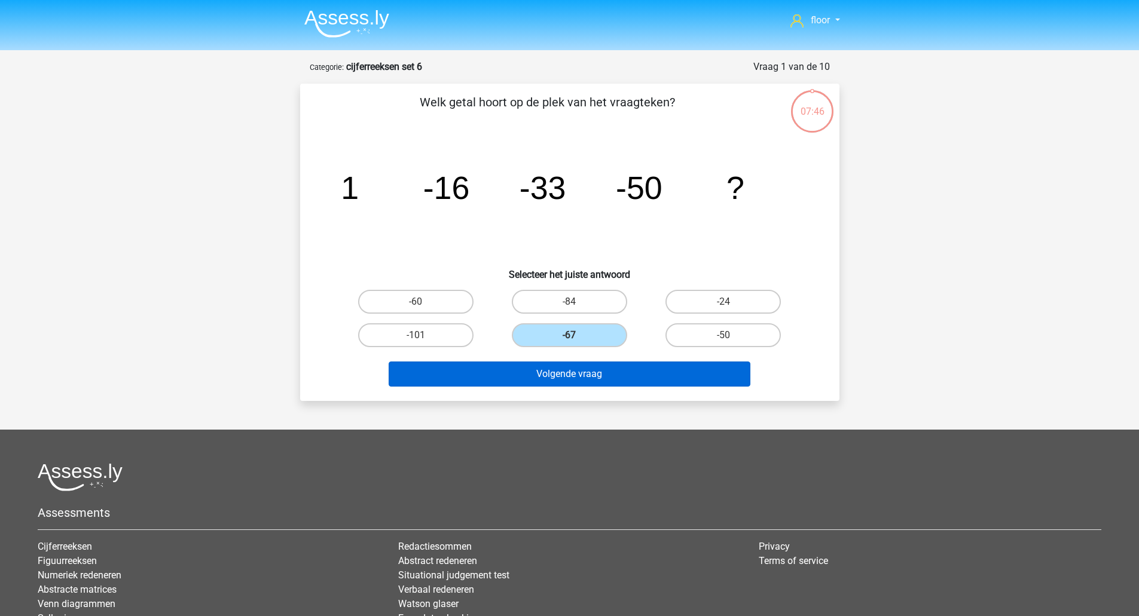
click at [583, 379] on button "Volgende vraag" at bounding box center [569, 374] width 362 height 25
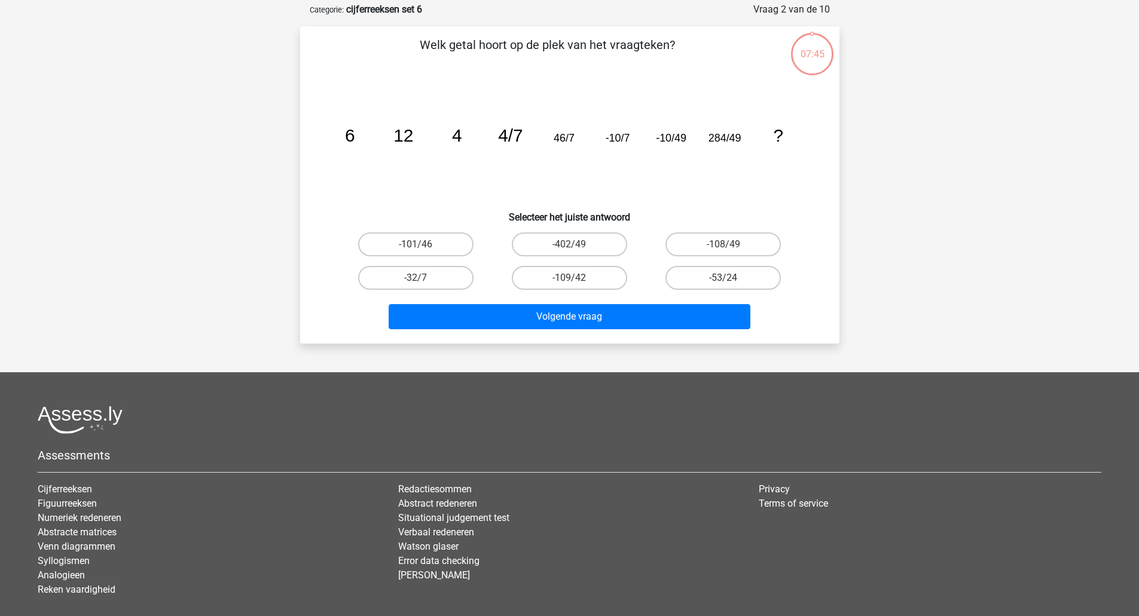
scroll to position [60, 0]
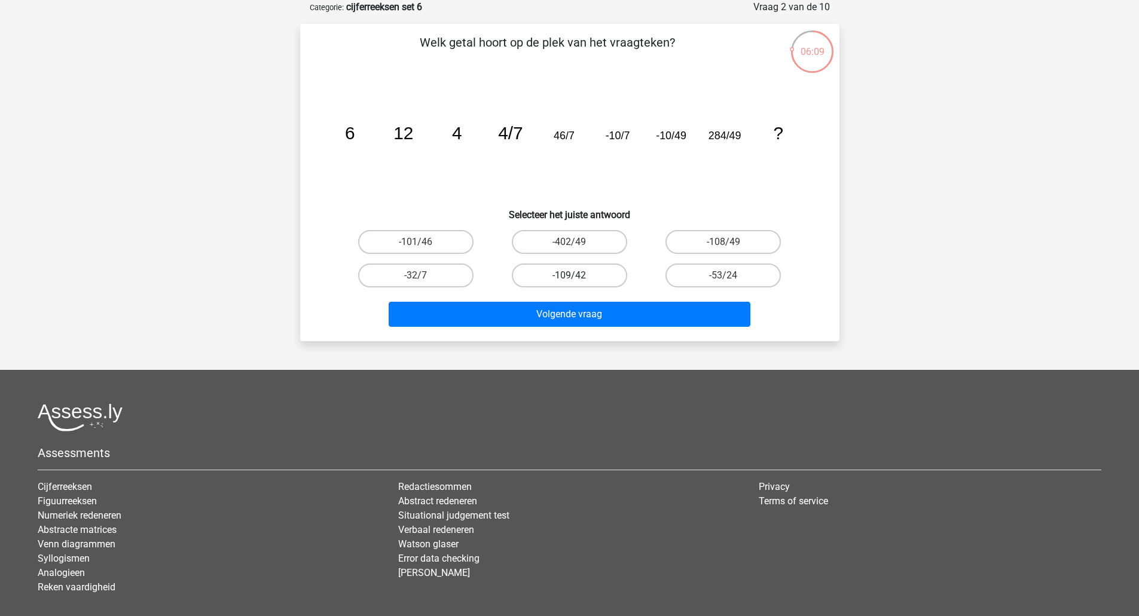
click at [598, 285] on label "-109/42" at bounding box center [569, 276] width 115 height 24
click at [577, 283] on input "-109/42" at bounding box center [573, 280] width 8 height 8
radio input "true"
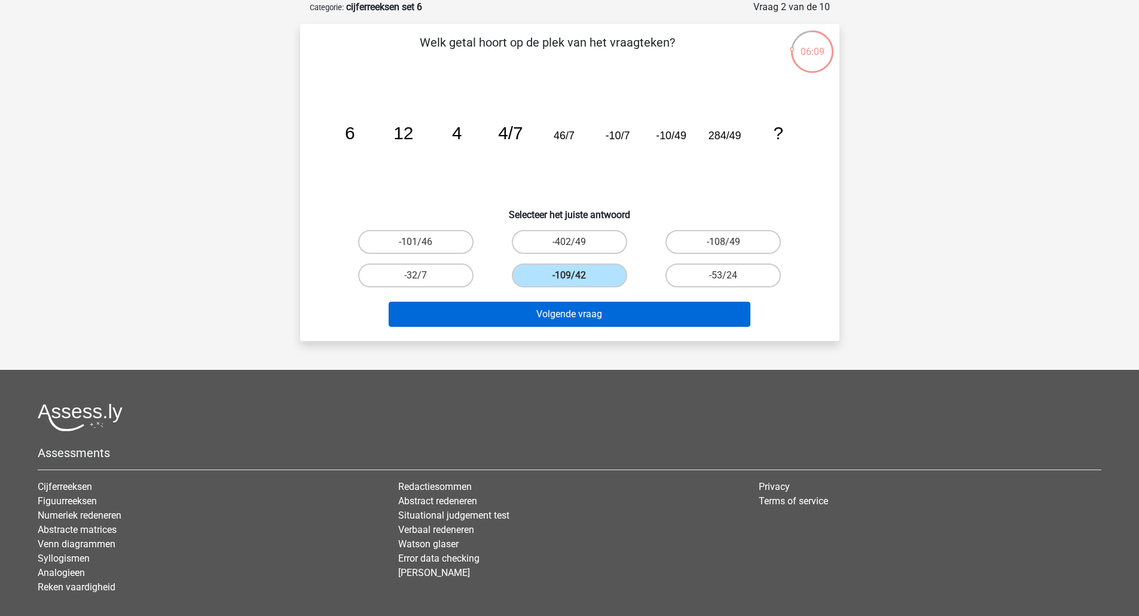
click at [623, 316] on button "Volgende vraag" at bounding box center [569, 314] width 362 height 25
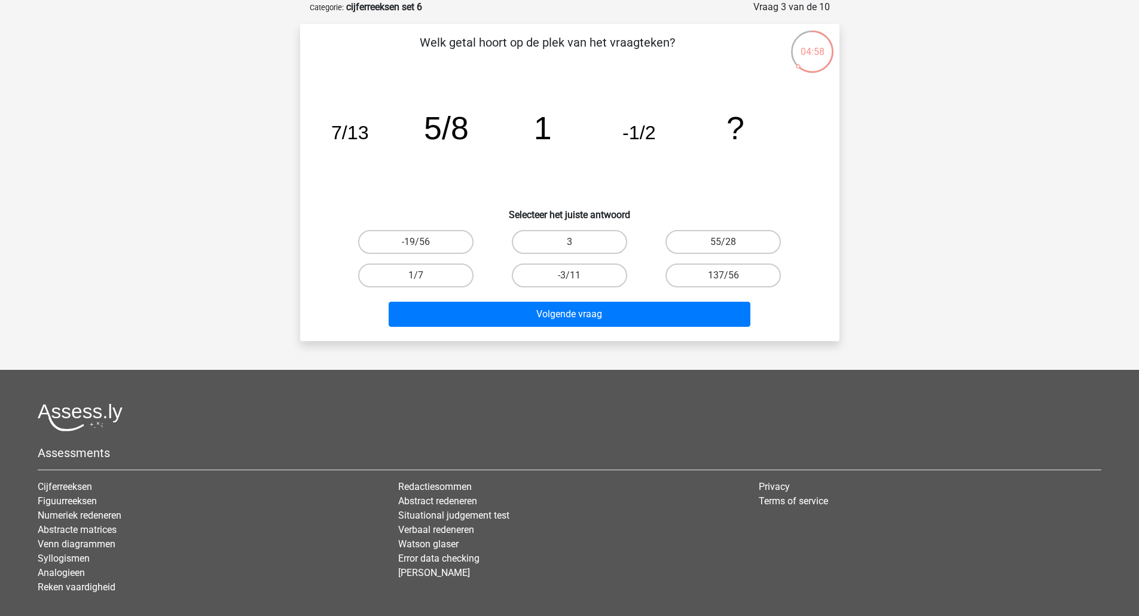
click at [599, 280] on label "-3/11" at bounding box center [569, 276] width 115 height 24
click at [577, 280] on input "-3/11" at bounding box center [573, 280] width 8 height 8
radio input "true"
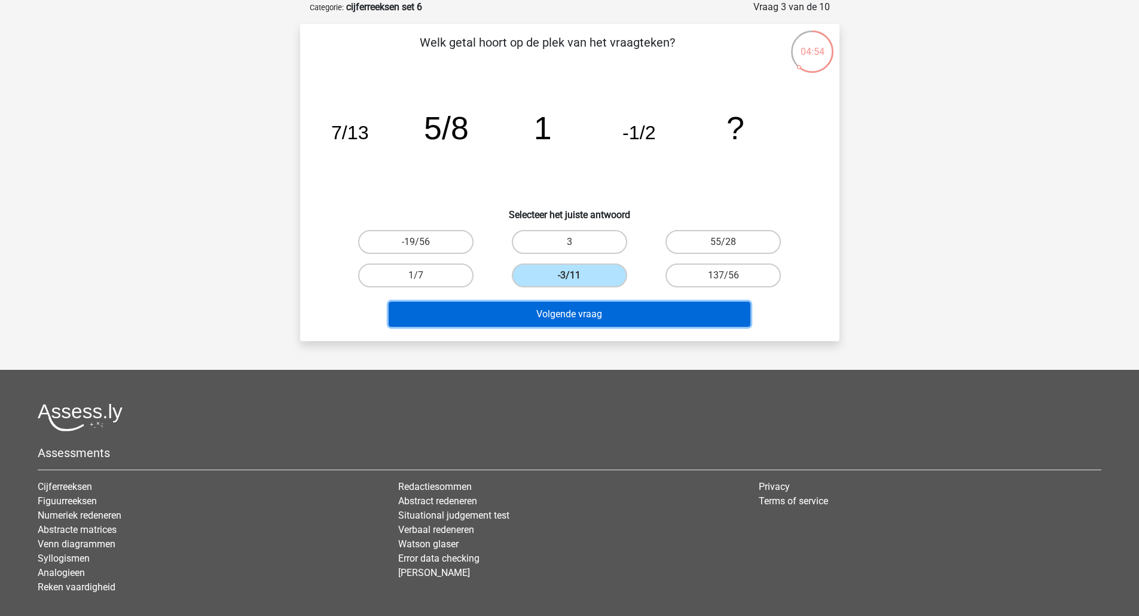
click at [666, 310] on button "Volgende vraag" at bounding box center [569, 314] width 362 height 25
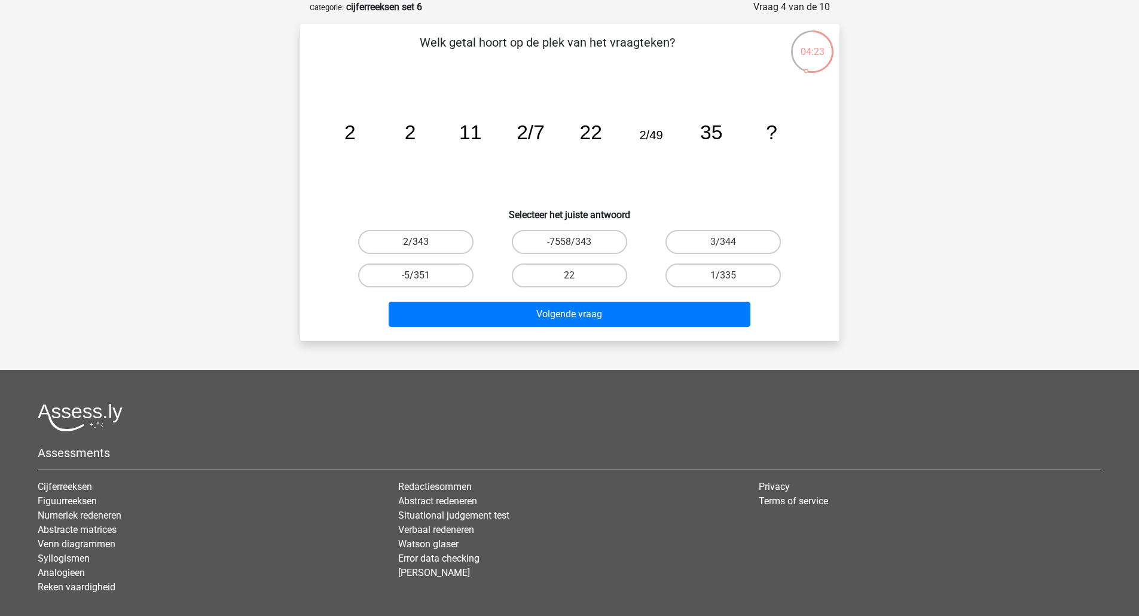
click at [433, 250] on label "2/343" at bounding box center [415, 242] width 115 height 24
click at [423, 250] on input "2/343" at bounding box center [419, 246] width 8 height 8
radio input "true"
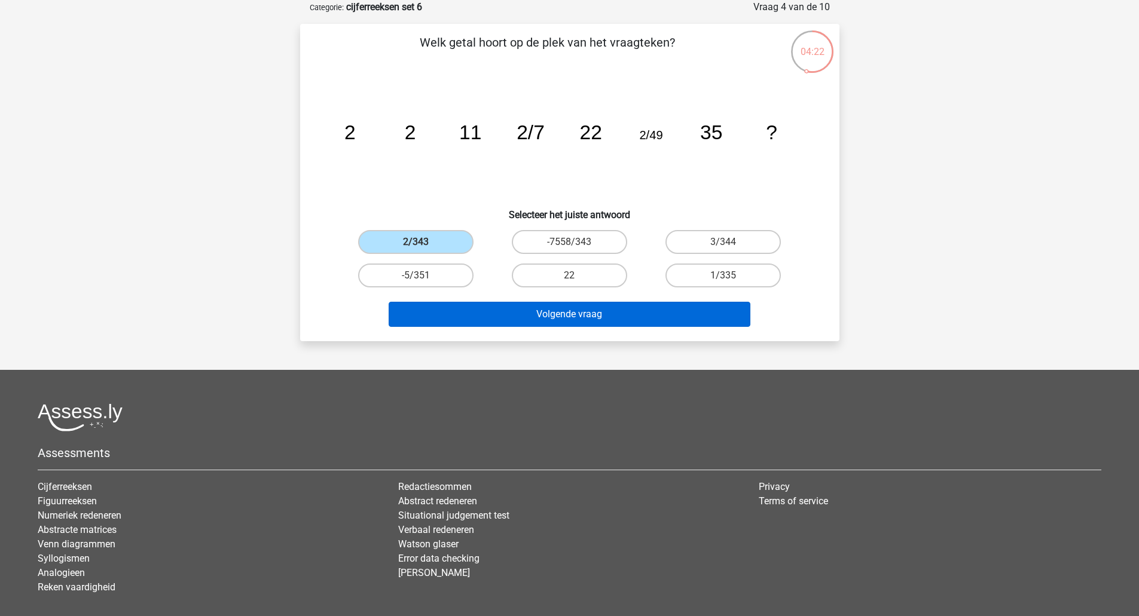
click at [448, 323] on button "Volgende vraag" at bounding box center [569, 314] width 362 height 25
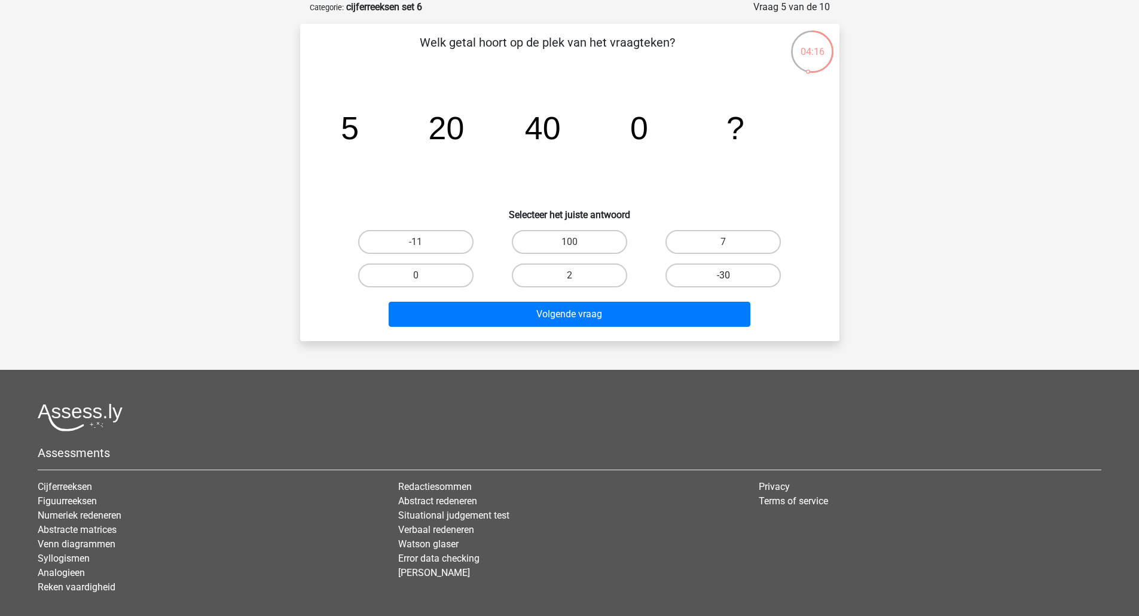
click at [750, 274] on label "-30" at bounding box center [722, 276] width 115 height 24
click at [731, 276] on input "-30" at bounding box center [727, 280] width 8 height 8
radio input "true"
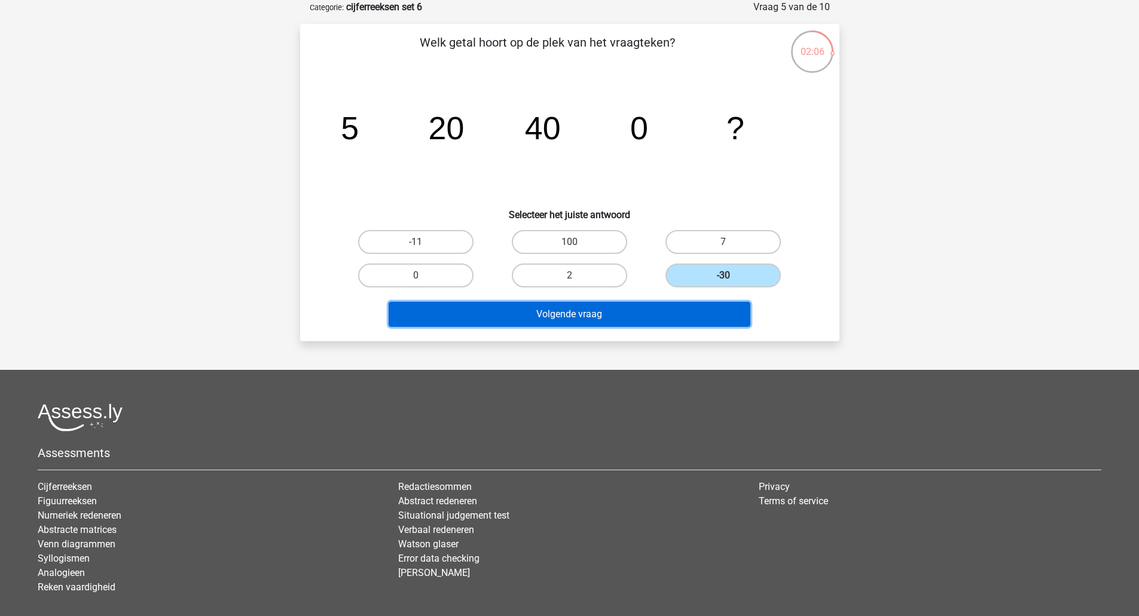
click at [587, 306] on button "Volgende vraag" at bounding box center [569, 314] width 362 height 25
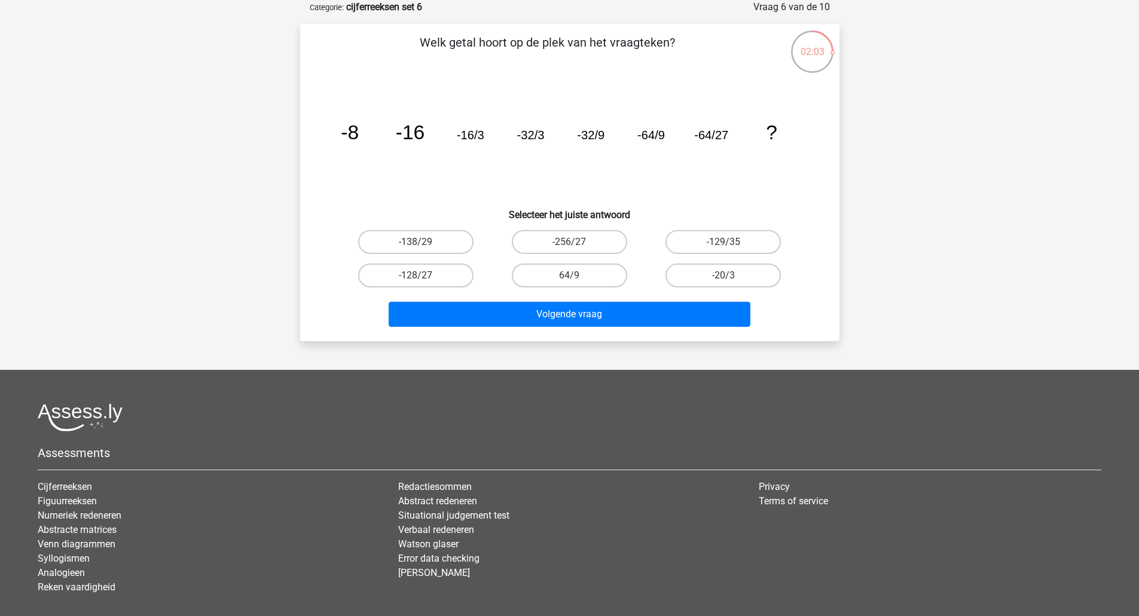
click at [576, 387] on footer "Assessments Cijferreeksen Figuurreeksen Numeriek redeneren Abstracte matrices V…" at bounding box center [569, 528] width 1139 height 316
click at [439, 280] on label "-128/27" at bounding box center [415, 276] width 115 height 24
click at [423, 280] on input "-128/27" at bounding box center [419, 280] width 8 height 8
radio input "true"
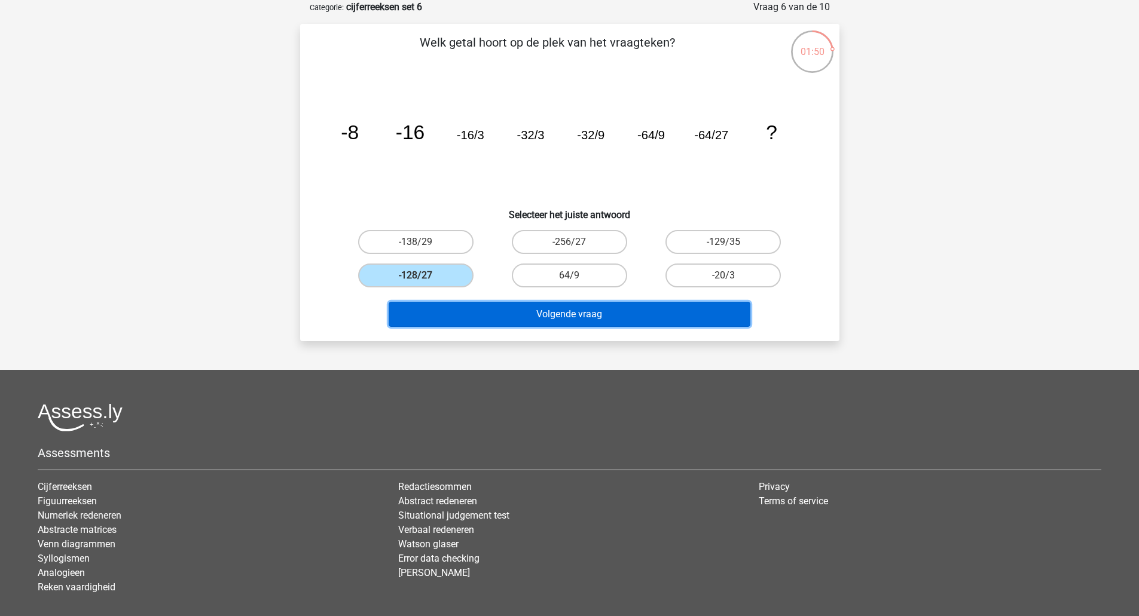
click at [458, 303] on button "Volgende vraag" at bounding box center [569, 314] width 362 height 25
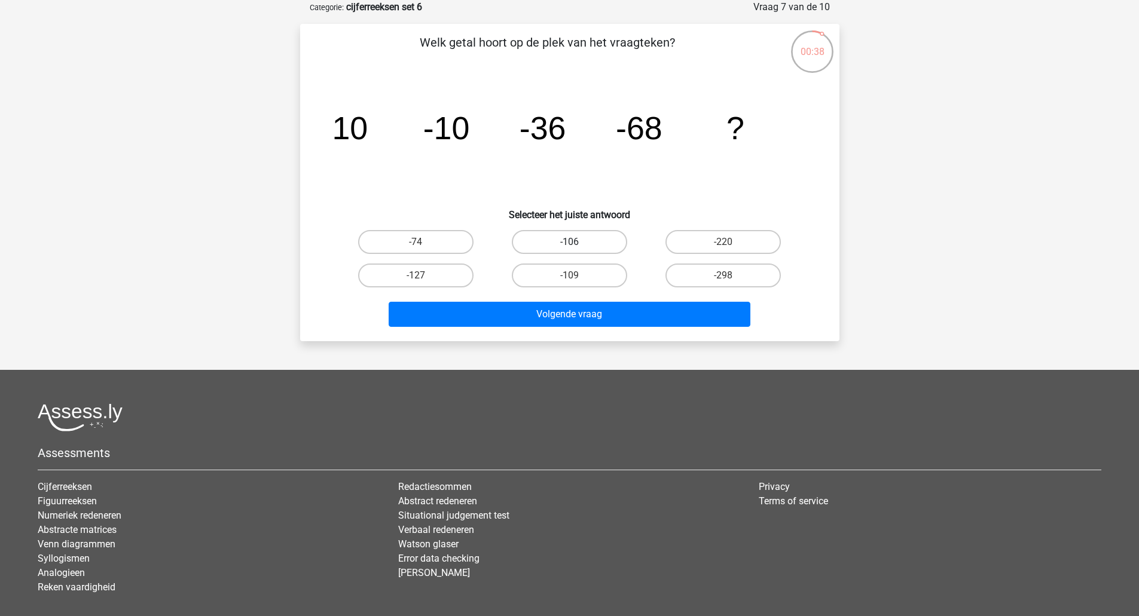
click at [568, 242] on label "-106" at bounding box center [569, 242] width 115 height 24
click at [569, 242] on input "-106" at bounding box center [573, 246] width 8 height 8
radio input "true"
click at [574, 341] on div "Welk getal hoort op de plek van het vraagteken? image/svg+xml 10 -10 -36 -68 ? …" at bounding box center [569, 182] width 539 height 317
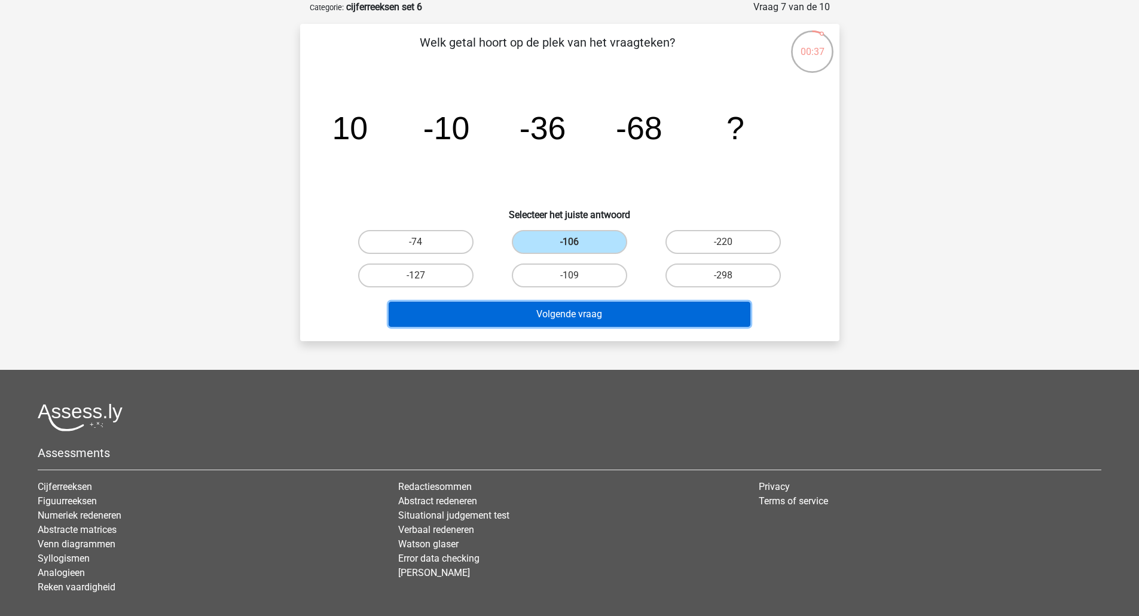
click at [577, 318] on button "Volgende vraag" at bounding box center [569, 314] width 362 height 25
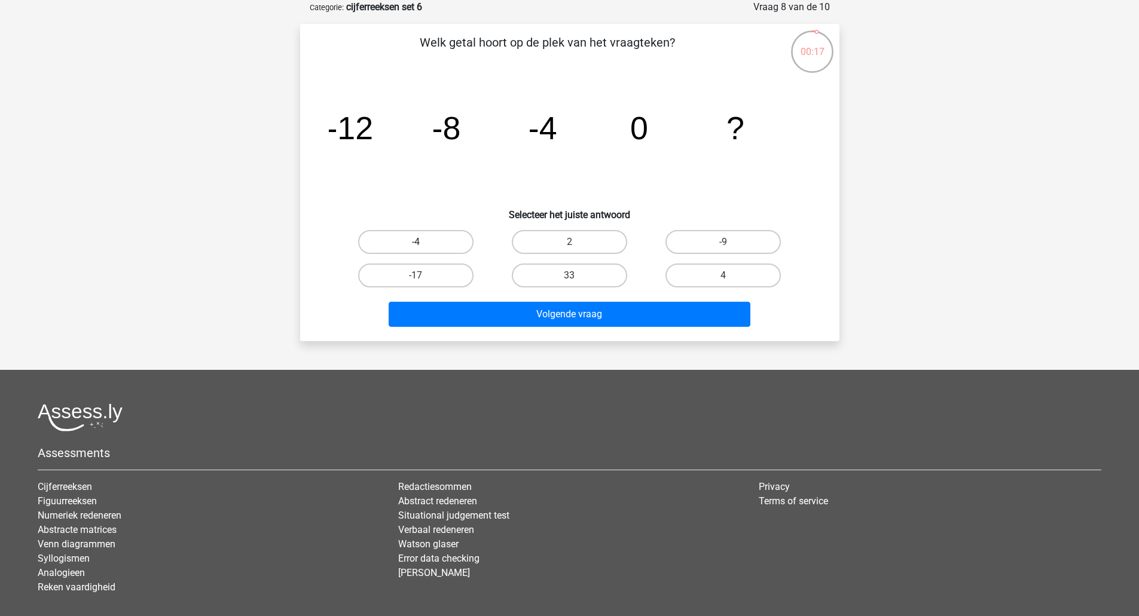
click at [453, 235] on label "-4" at bounding box center [415, 242] width 115 height 24
click at [423, 242] on input "-4" at bounding box center [419, 246] width 8 height 8
radio input "true"
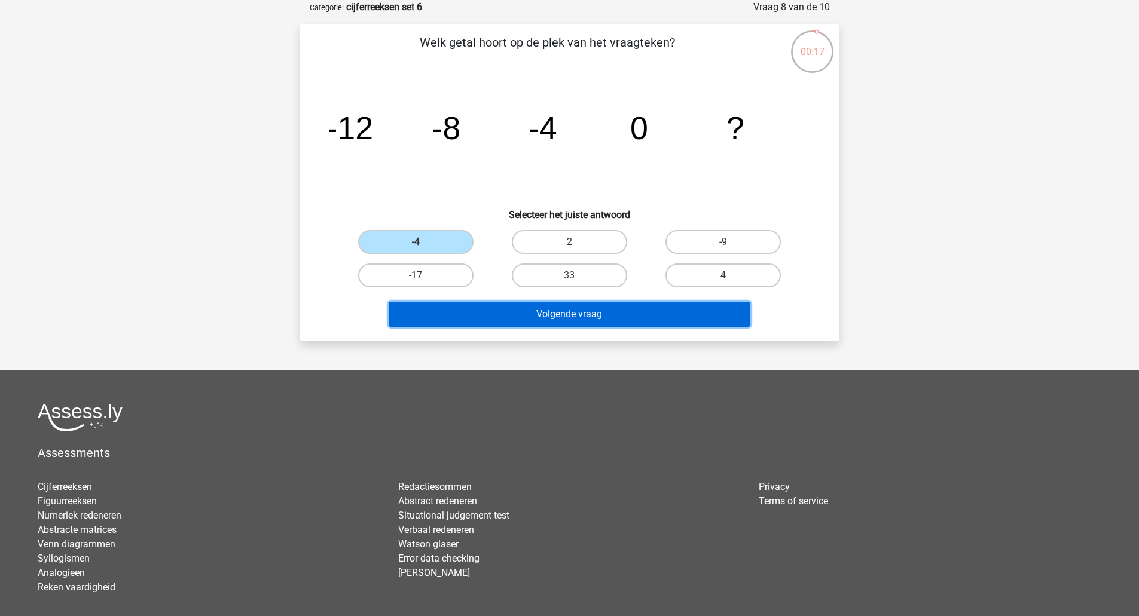
click at [470, 308] on button "Volgende vraag" at bounding box center [569, 314] width 362 height 25
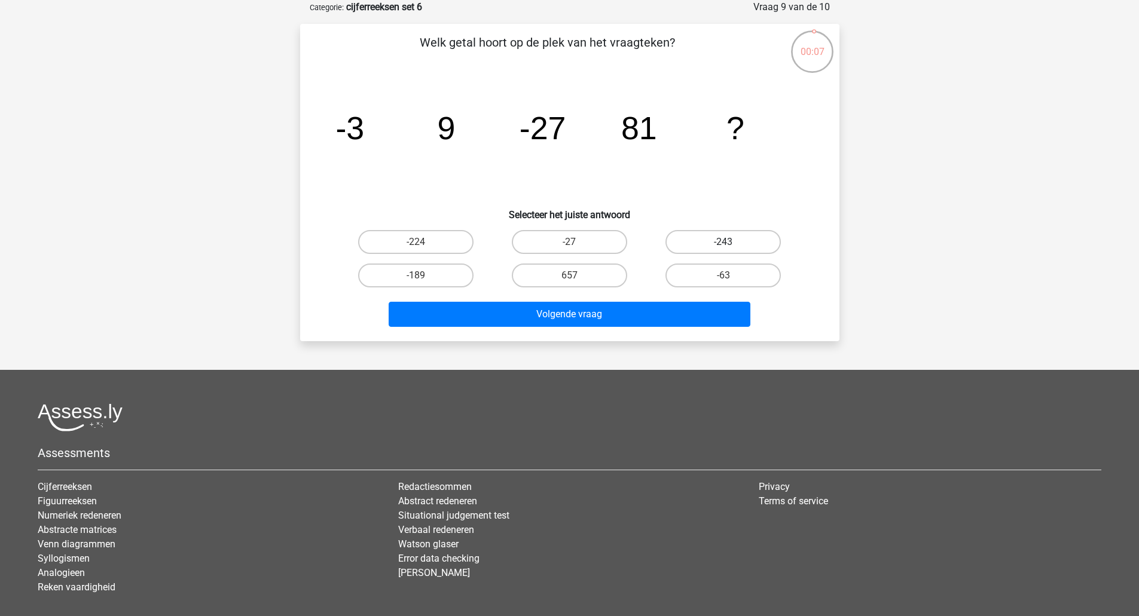
click at [691, 247] on label "-243" at bounding box center [722, 242] width 115 height 24
click at [723, 247] on input "-243" at bounding box center [727, 246] width 8 height 8
radio input "true"
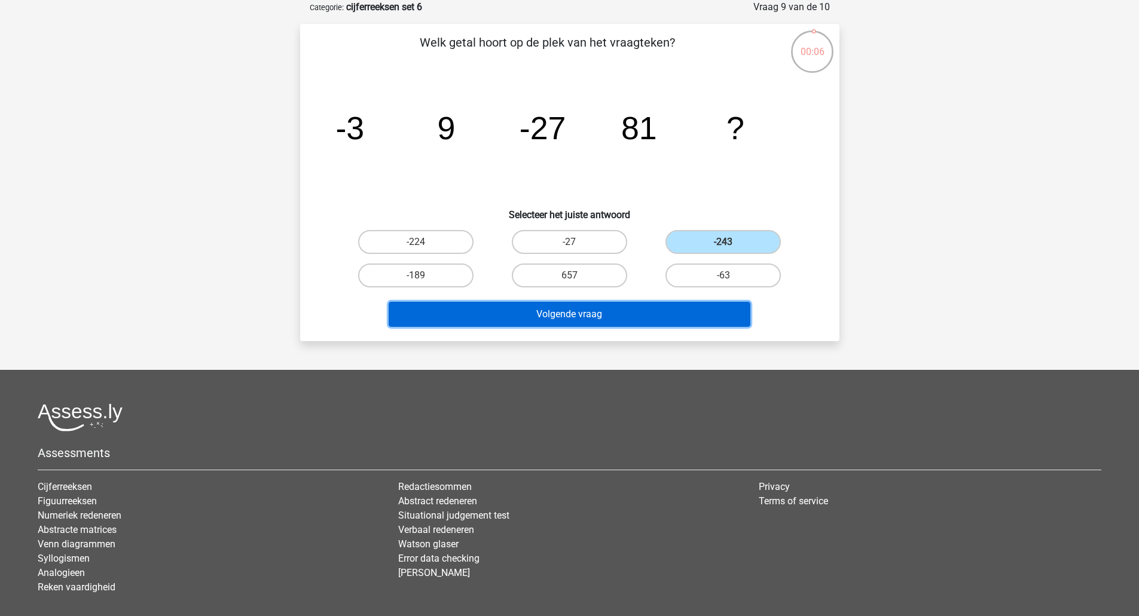
click at [639, 321] on button "Volgende vraag" at bounding box center [569, 314] width 362 height 25
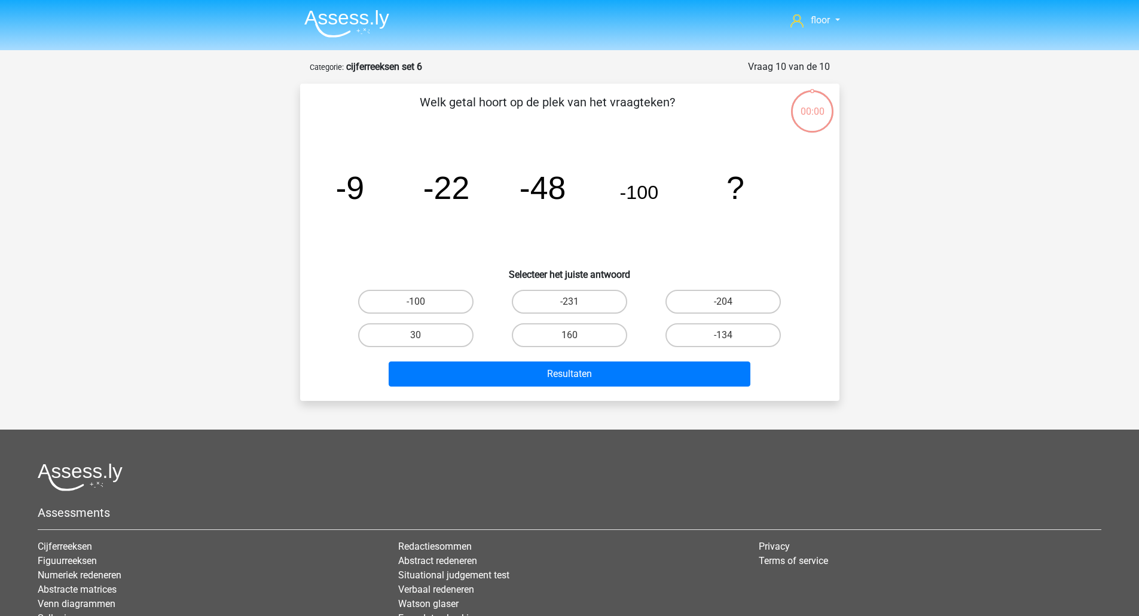
scroll to position [60, 0]
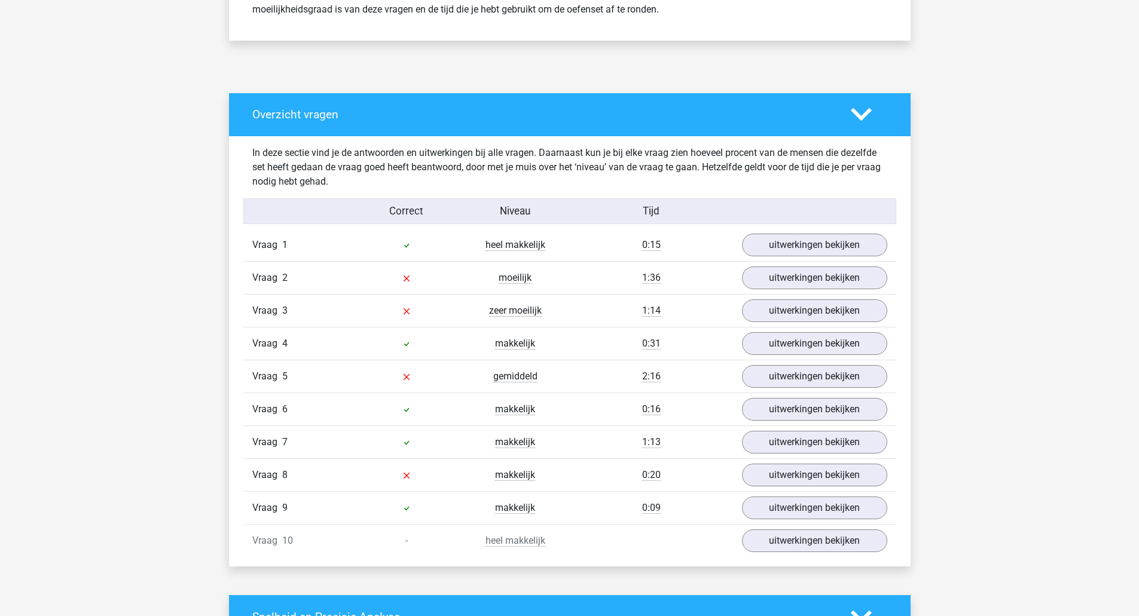
scroll to position [589, 0]
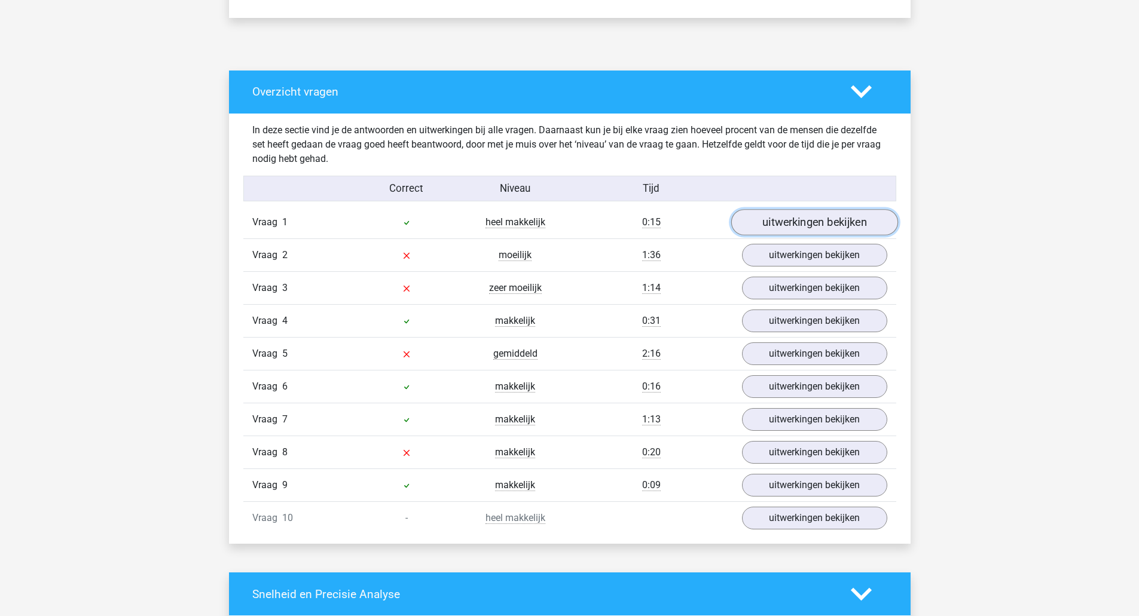
click at [852, 224] on link "uitwerkingen bekijken" at bounding box center [813, 222] width 167 height 26
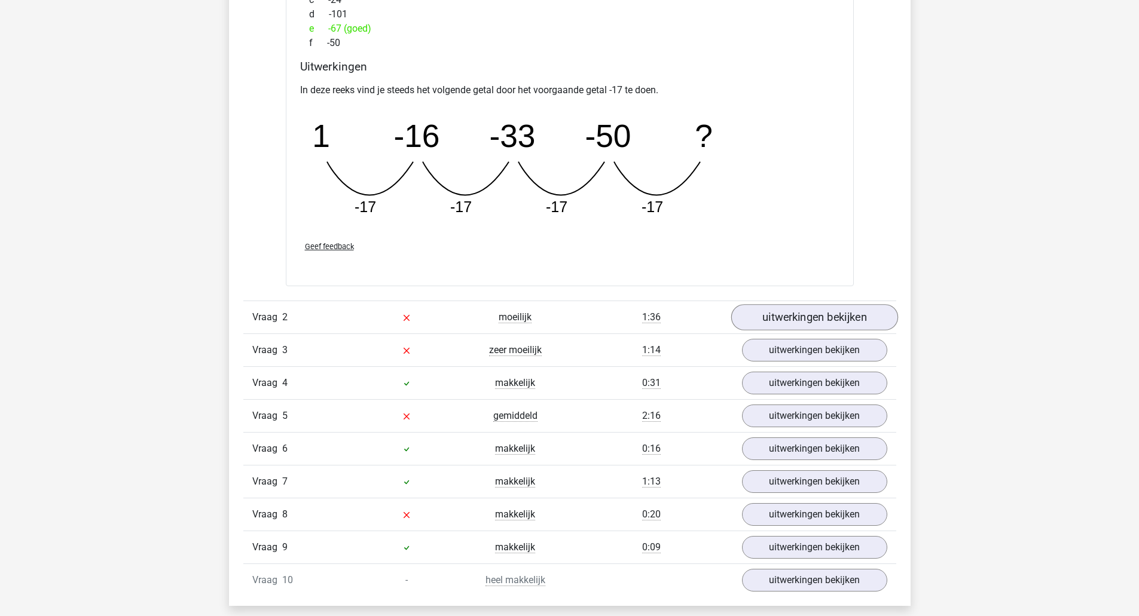
click at [850, 320] on link "uitwerkingen bekijken" at bounding box center [813, 317] width 167 height 26
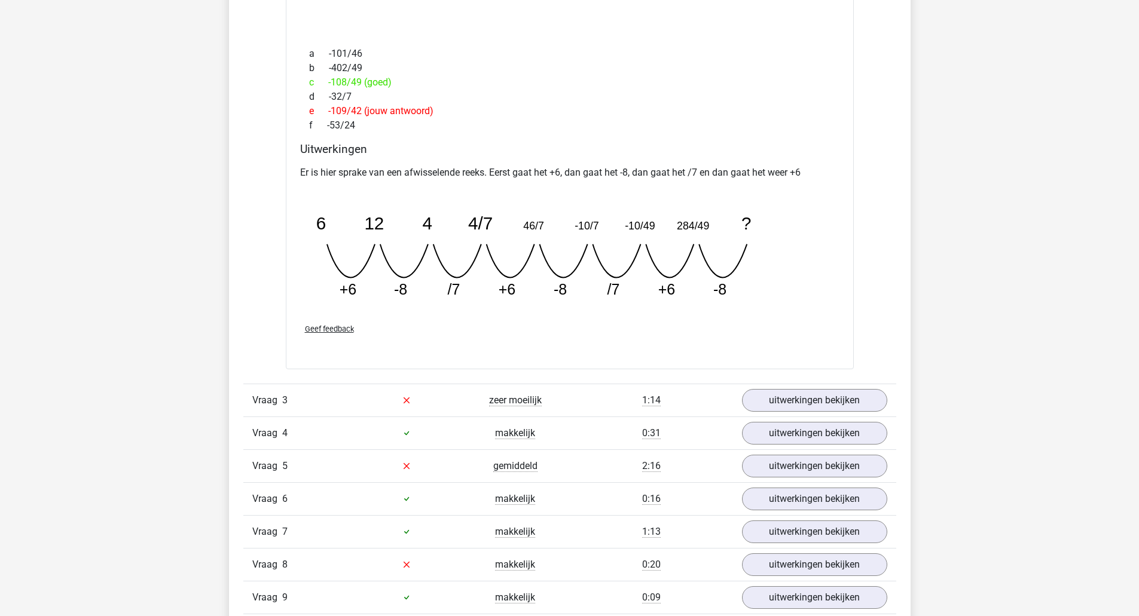
scroll to position [1522, 0]
click at [833, 405] on link "uitwerkingen bekijken" at bounding box center [814, 399] width 145 height 23
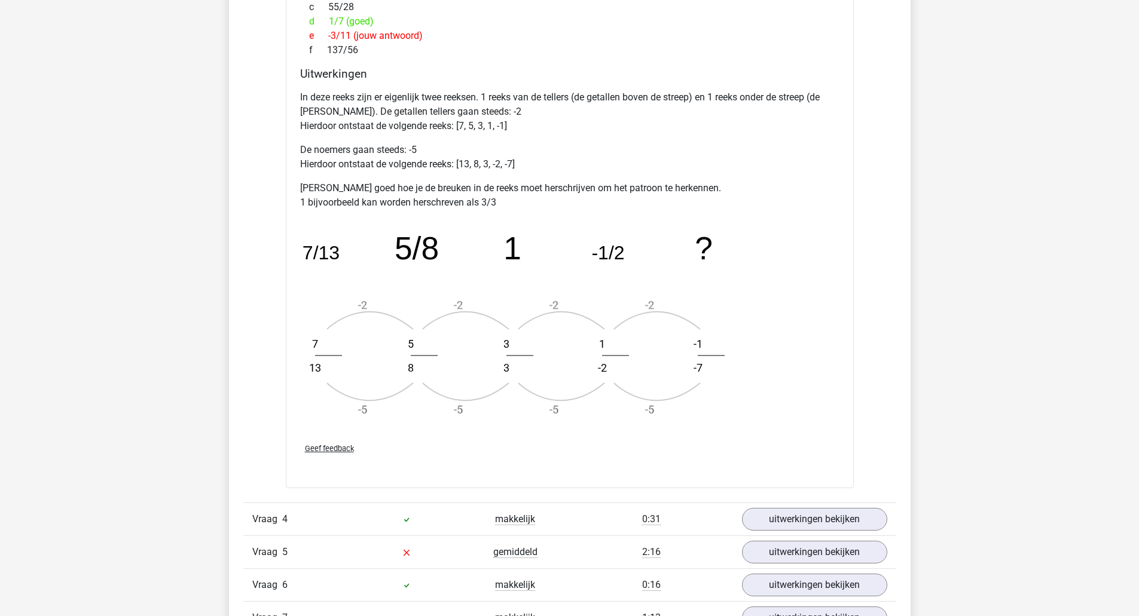
scroll to position [2152, 0]
click at [328, 445] on span "Geef feedback" at bounding box center [329, 447] width 49 height 9
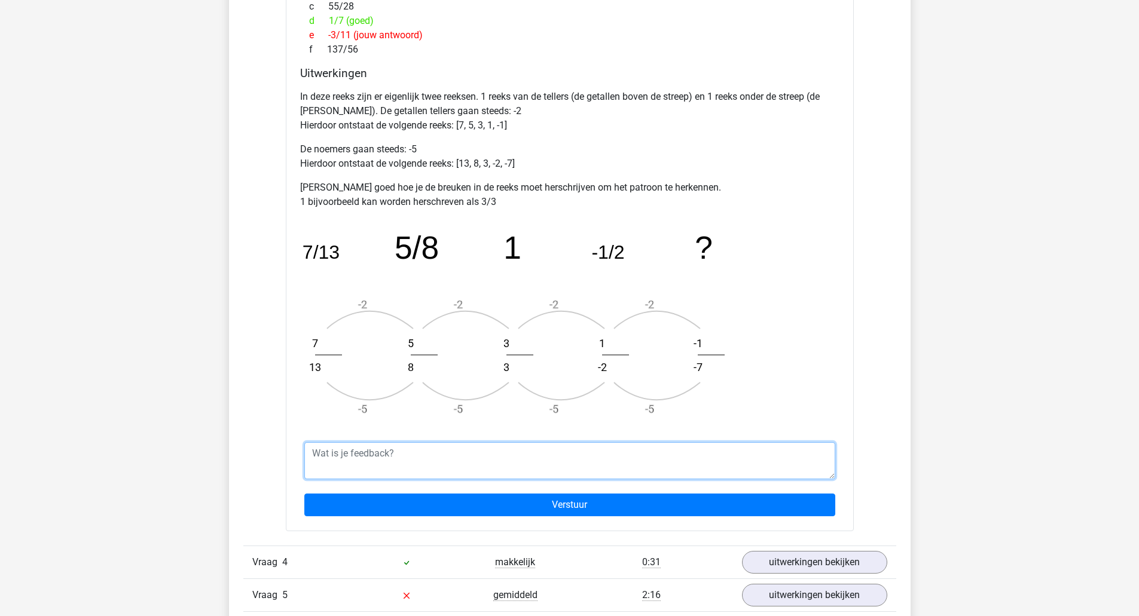
click at [522, 455] on textarea at bounding box center [569, 460] width 531 height 37
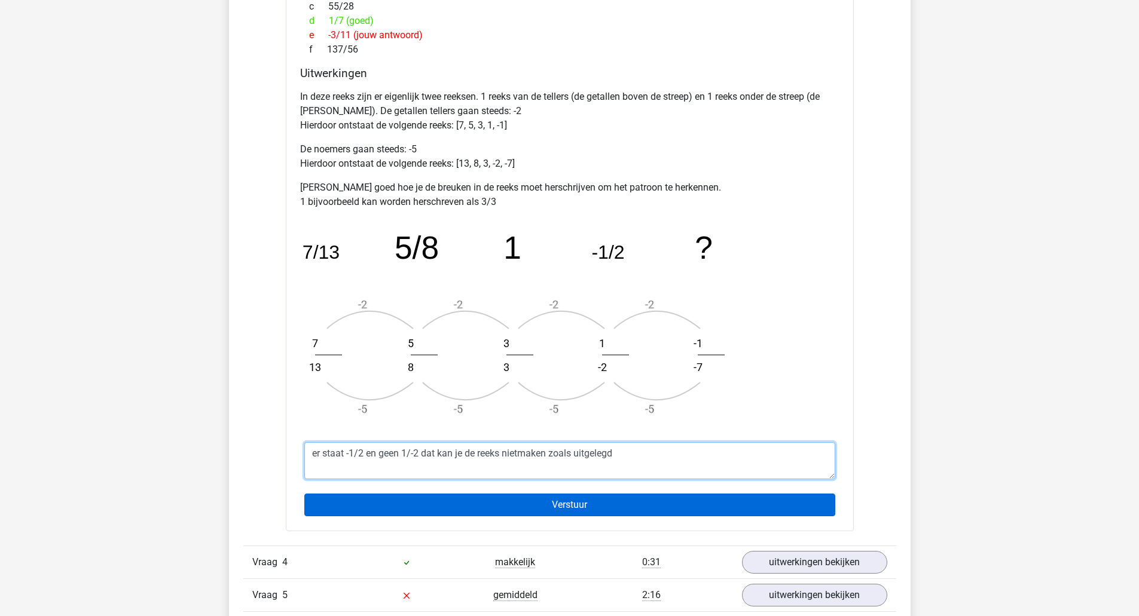
type textarea "er staat -1/2 en geen 1/-2 dat kan je de reeks nietmaken zoals uitgelegd"
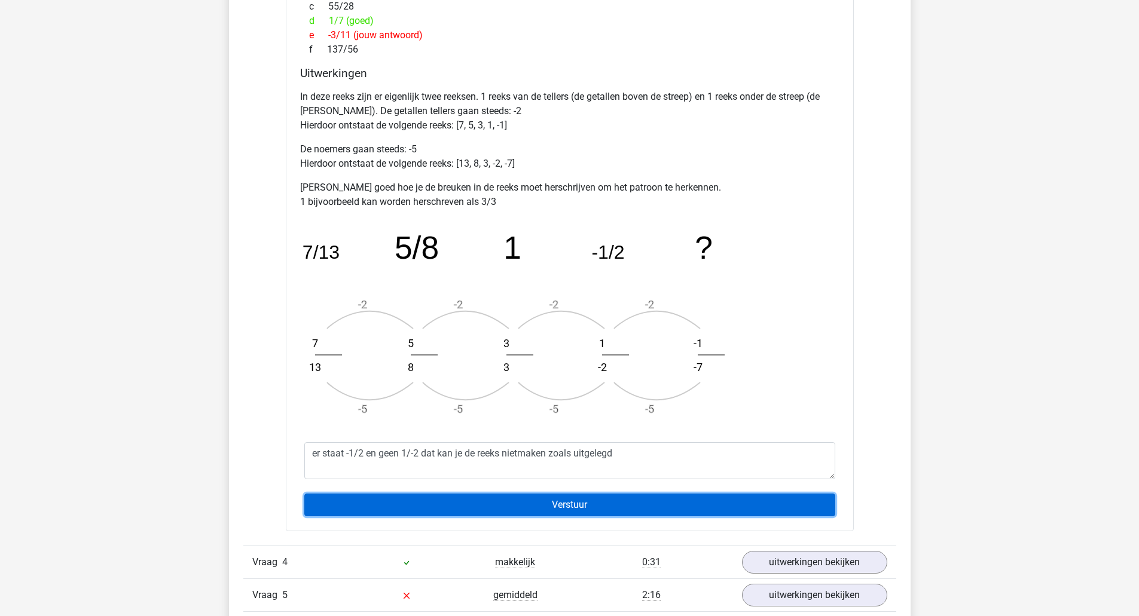
click at [538, 500] on input "Verstuur" at bounding box center [569, 505] width 531 height 23
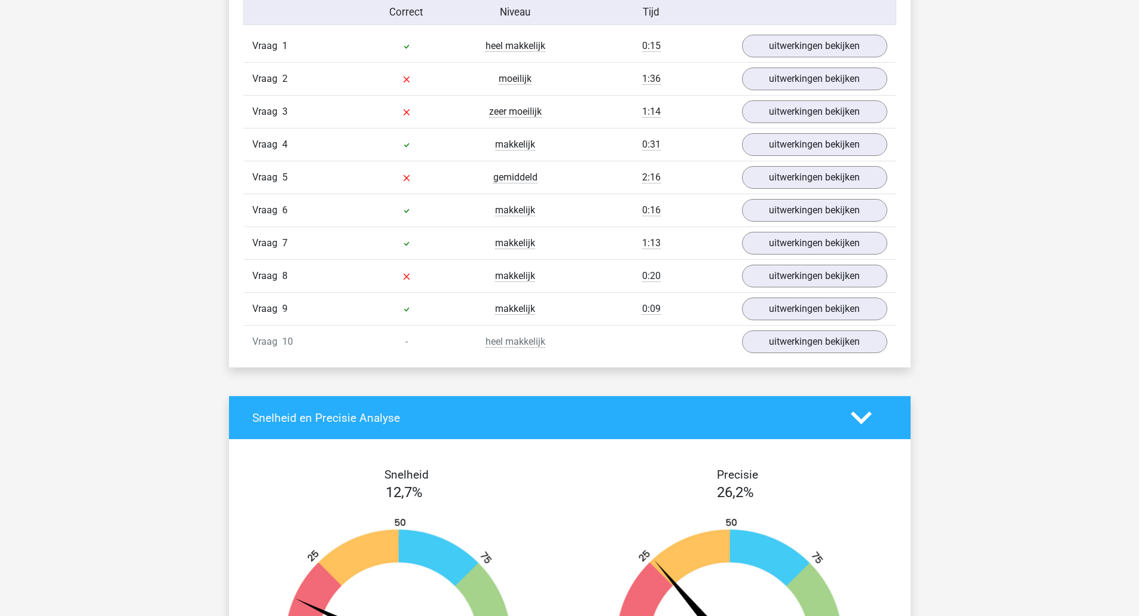
scroll to position [833, 0]
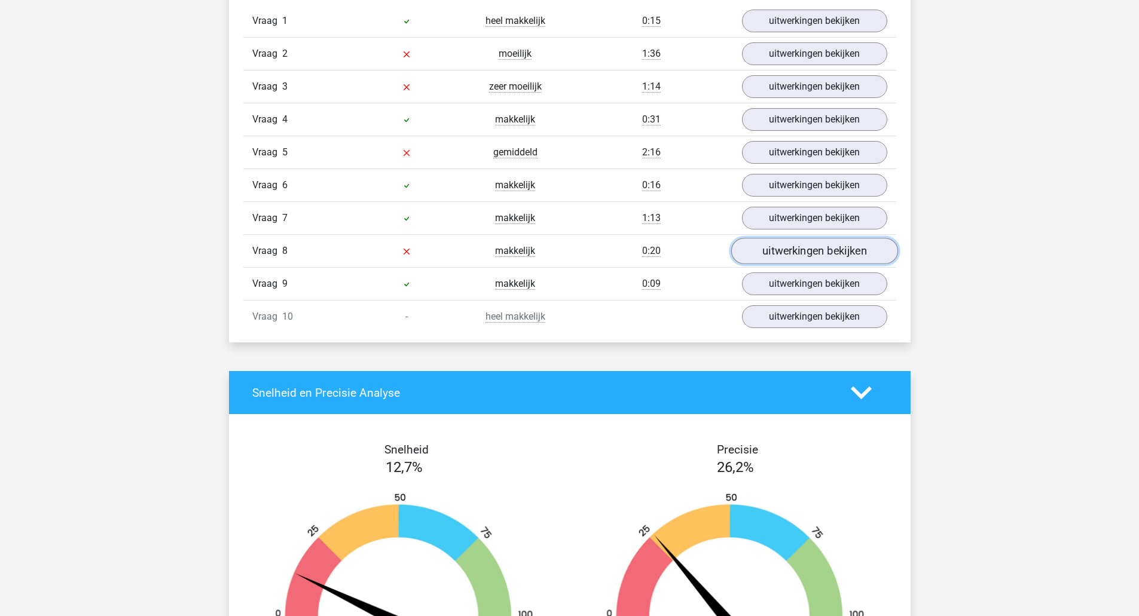
click at [781, 258] on link "uitwerkingen bekijken" at bounding box center [813, 251] width 167 height 26
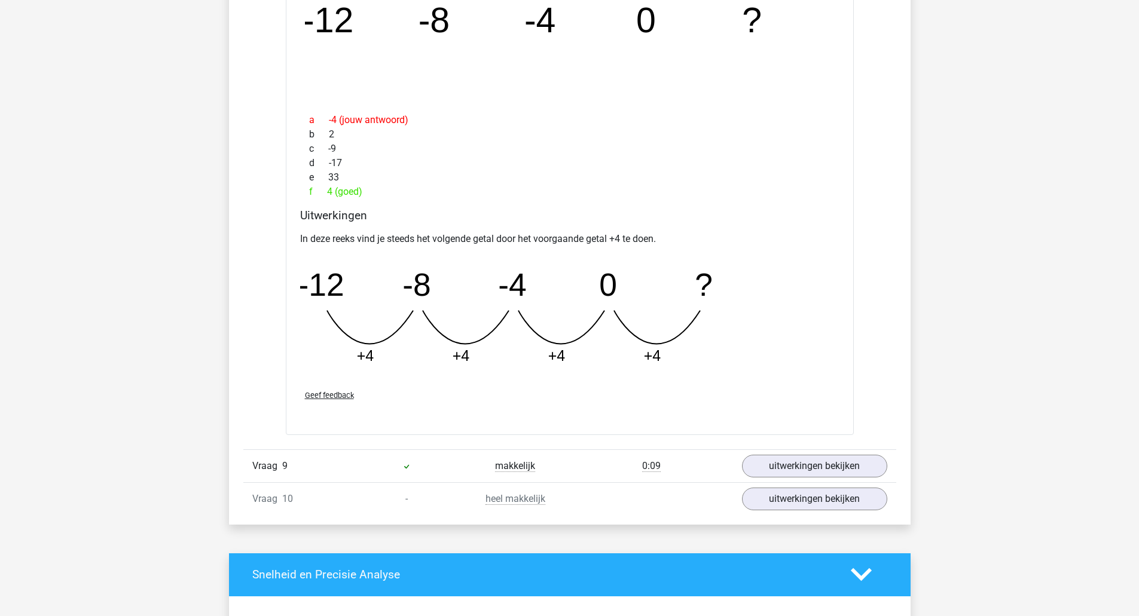
scroll to position [1204, 0]
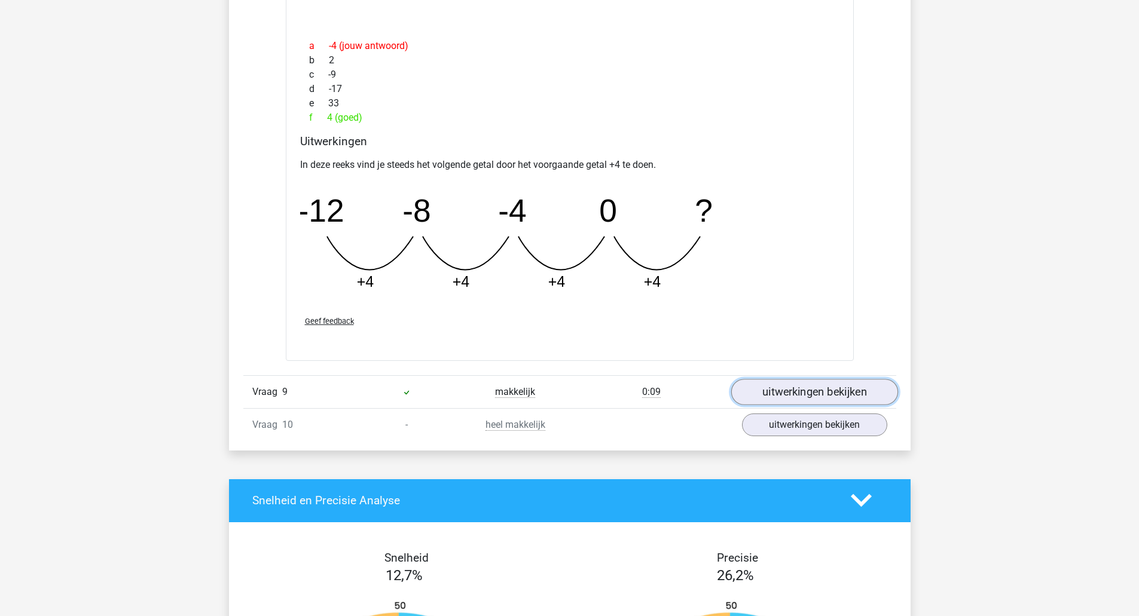
click at [856, 388] on link "uitwerkingen bekijken" at bounding box center [813, 392] width 167 height 26
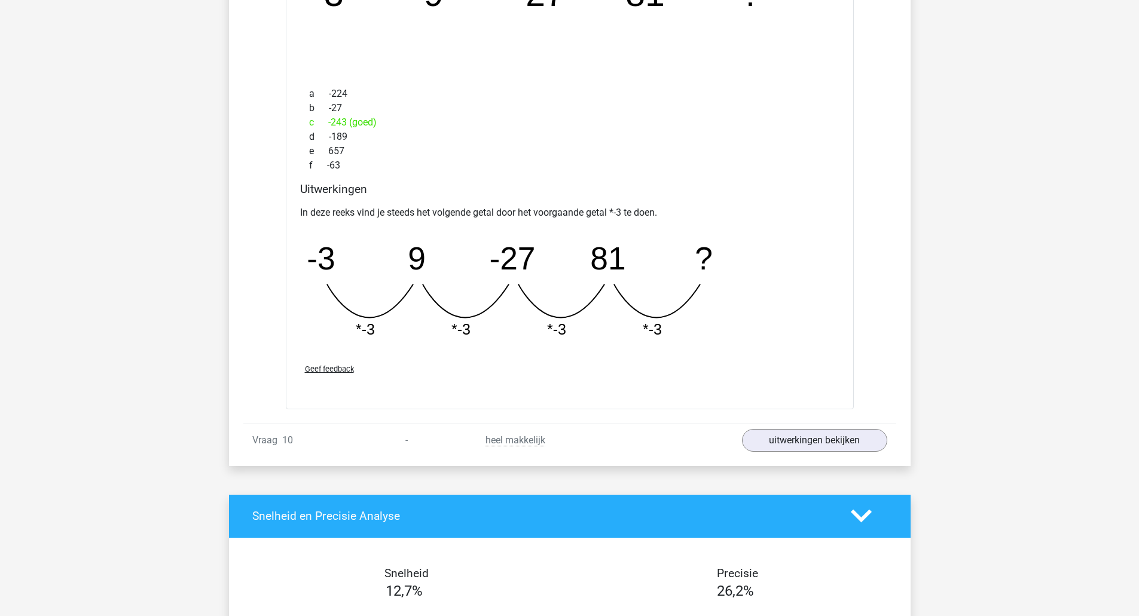
scroll to position [1731, 0]
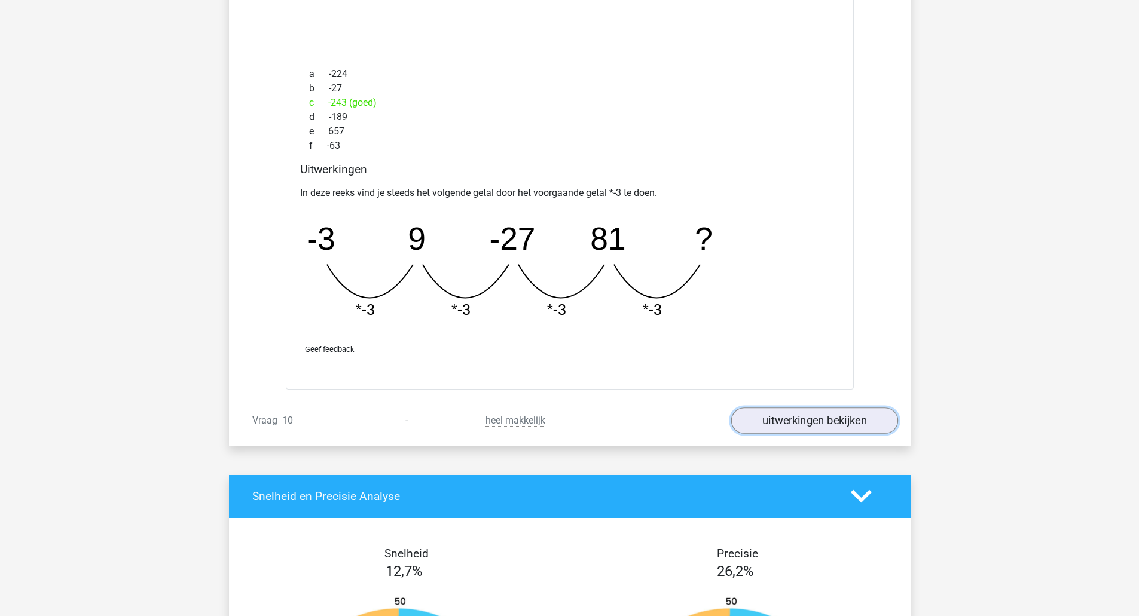
click at [830, 422] on link "uitwerkingen bekijken" at bounding box center [813, 421] width 167 height 26
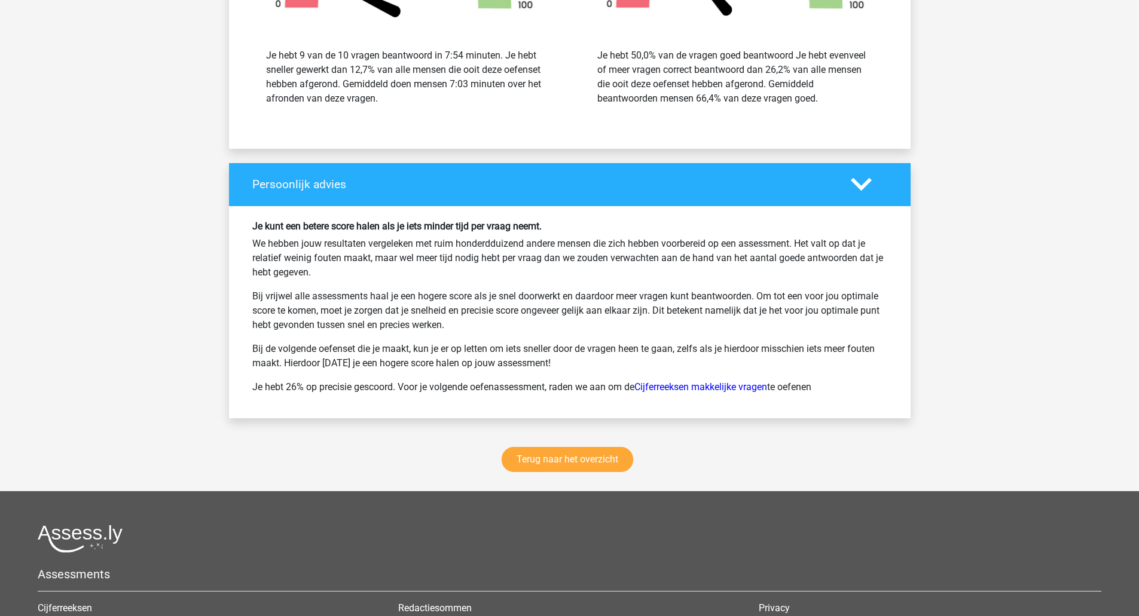
scroll to position [3037, 0]
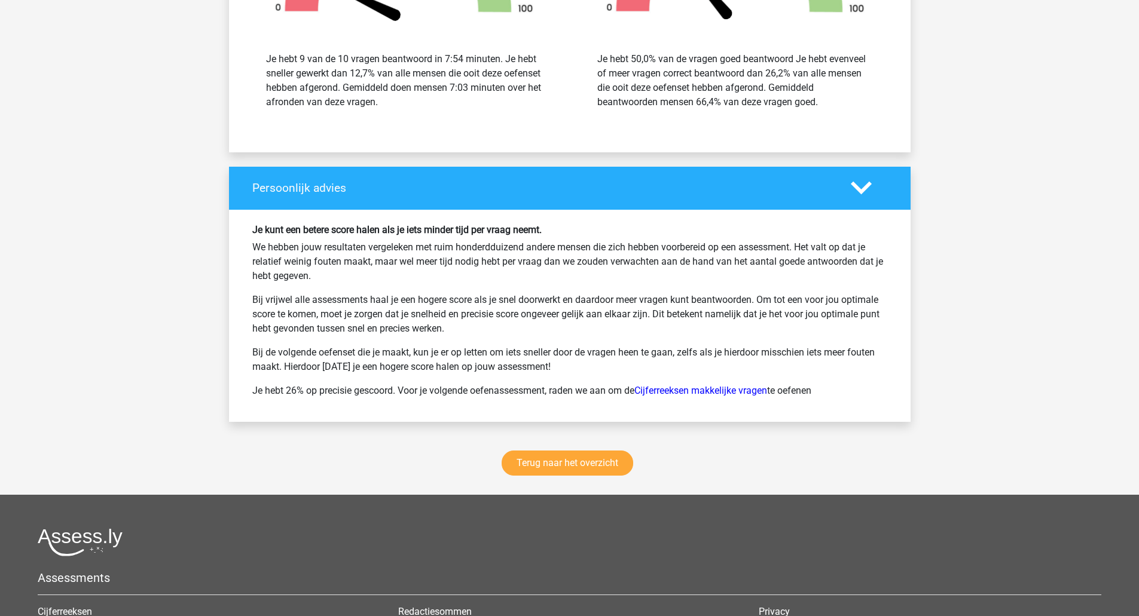
click at [663, 378] on div "Je kunt een betere score halen als je iets minder tijd per vraag neemt. We hebb…" at bounding box center [569, 315] width 653 height 183
click at [664, 390] on link "Cijferreeksen makkelijke vragen" at bounding box center [700, 390] width 133 height 11
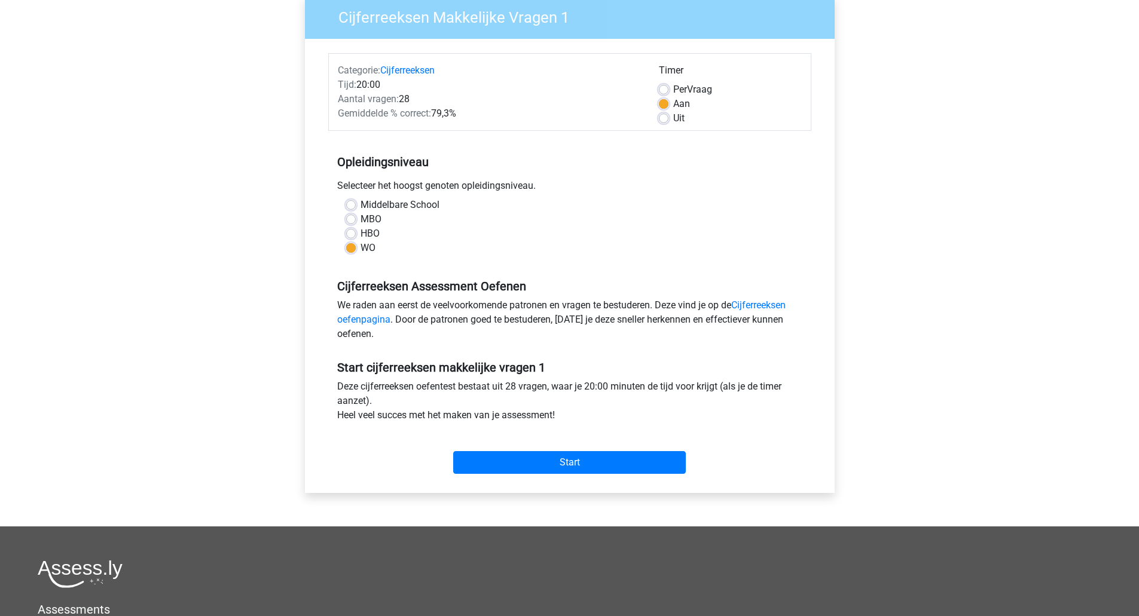
scroll to position [167, 0]
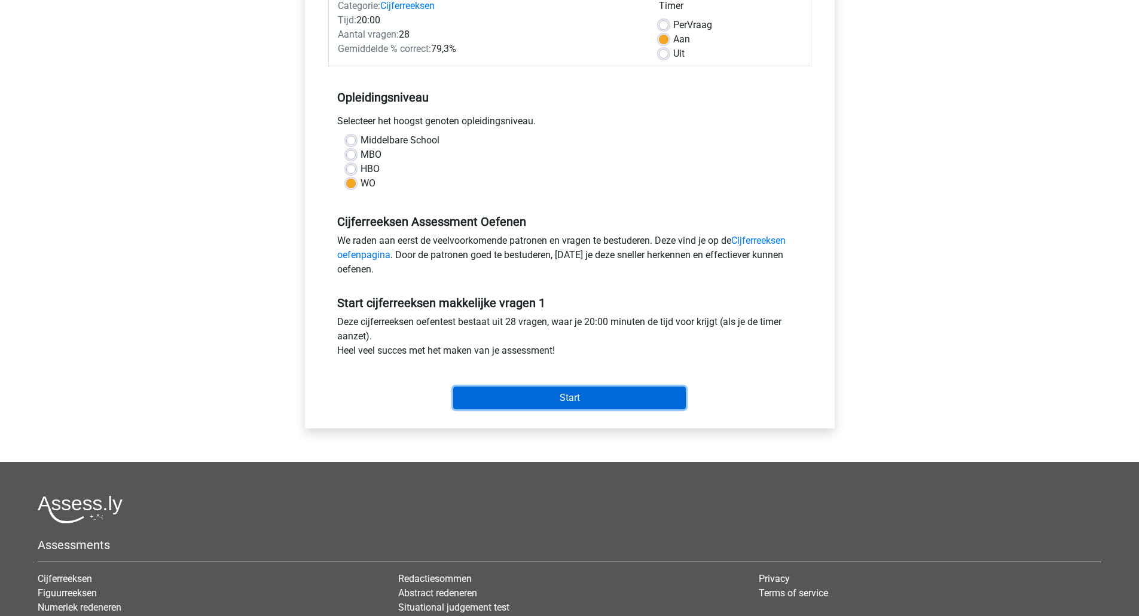
click at [596, 403] on input "Start" at bounding box center [569, 398] width 232 height 23
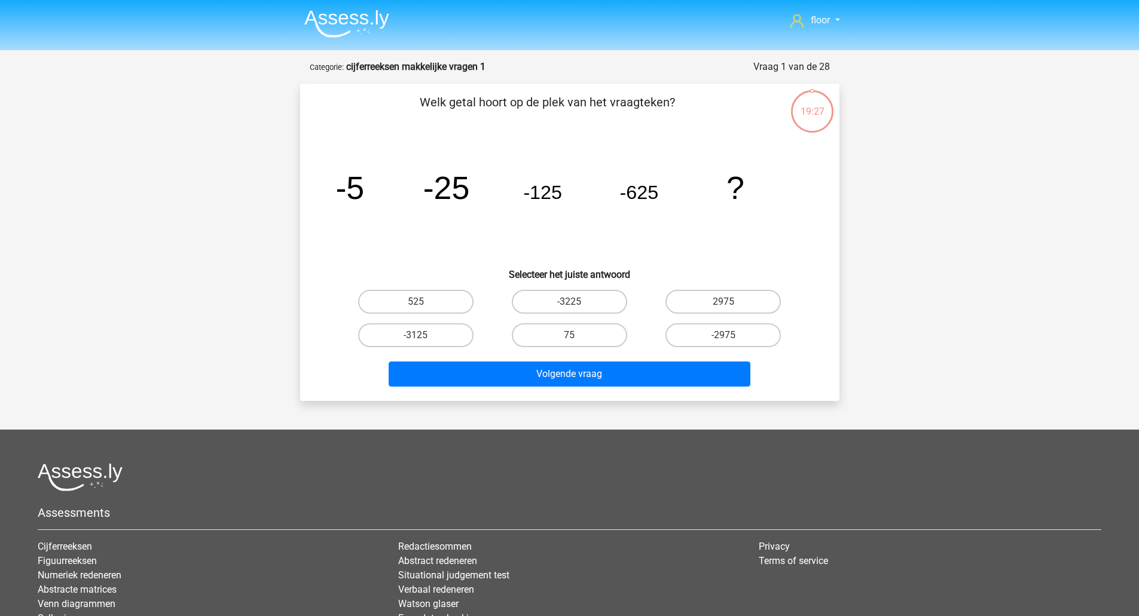
click at [423, 340] on input "-3125" at bounding box center [419, 339] width 8 height 8
radio input "true"
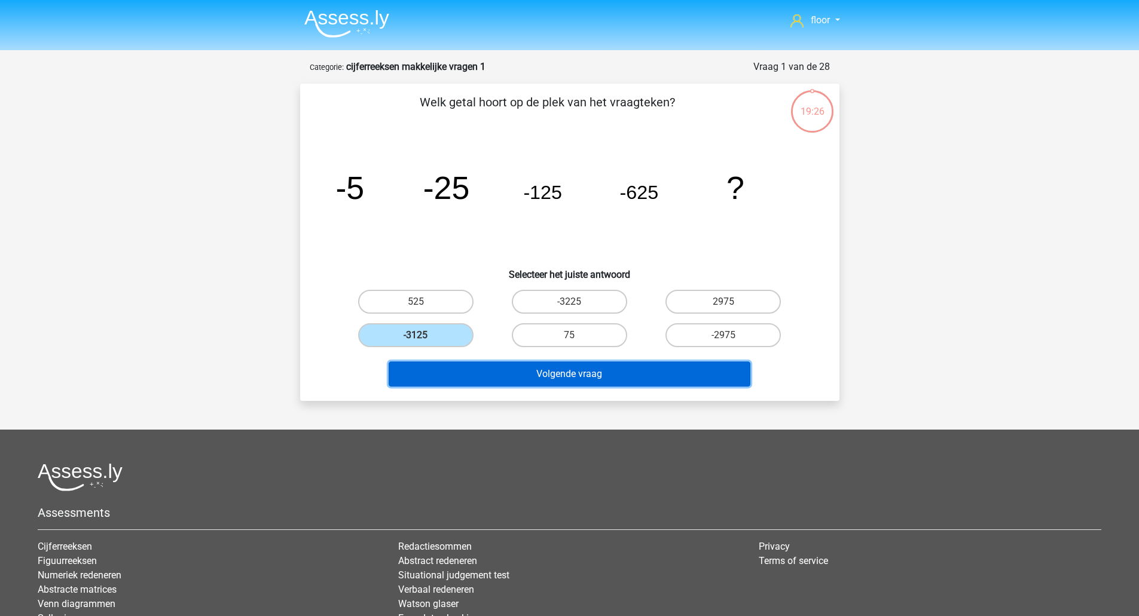
click at [439, 363] on button "Volgende vraag" at bounding box center [569, 374] width 362 height 25
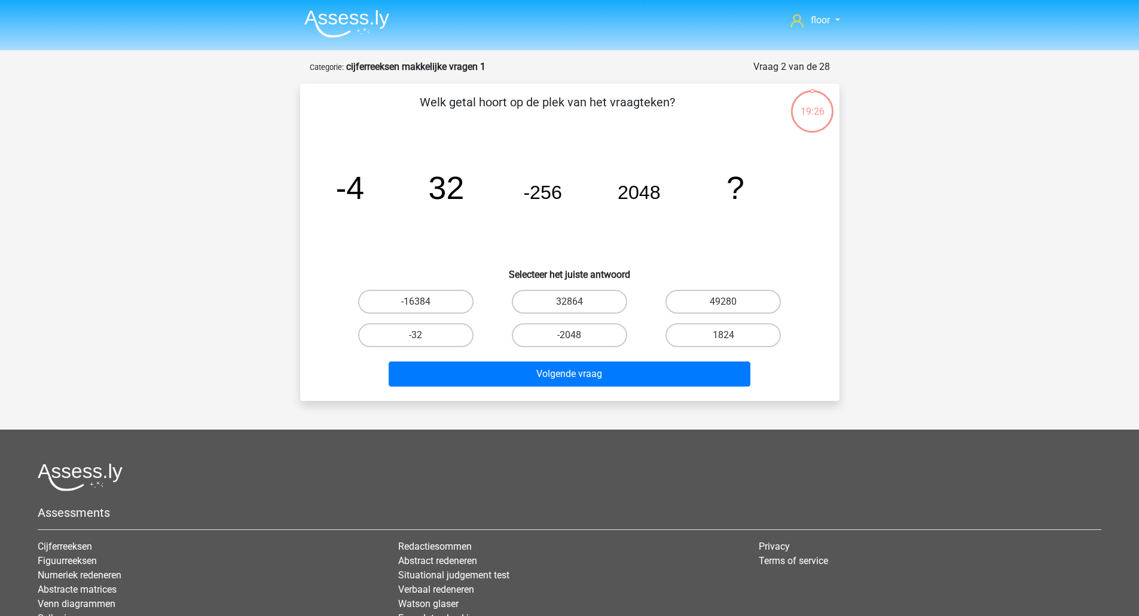
scroll to position [60, 0]
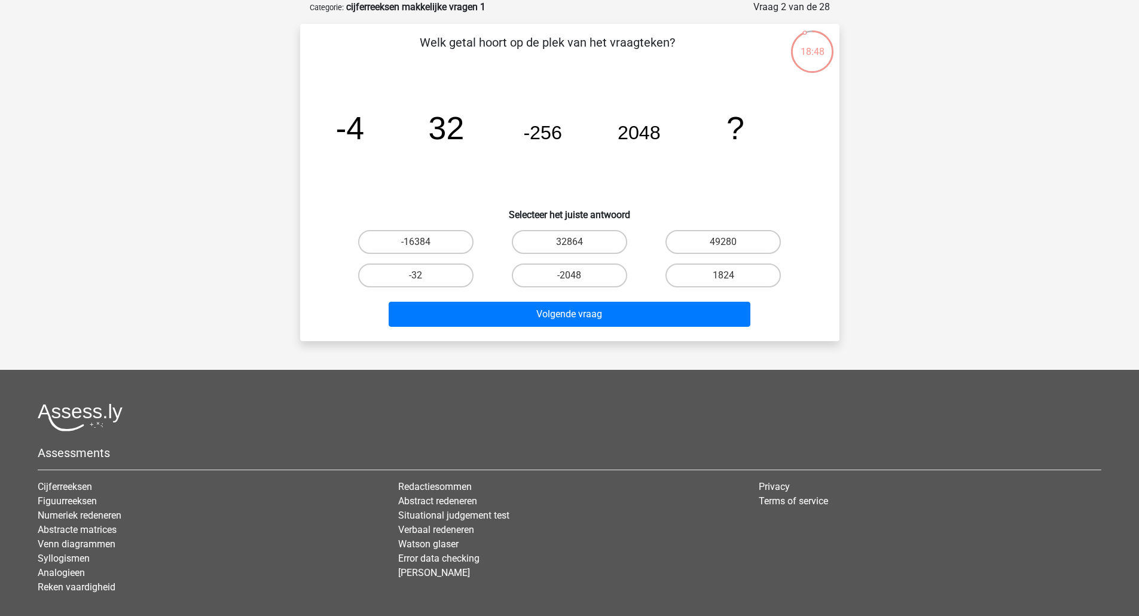
click at [419, 246] on input "-16384" at bounding box center [419, 246] width 8 height 8
radio input "true"
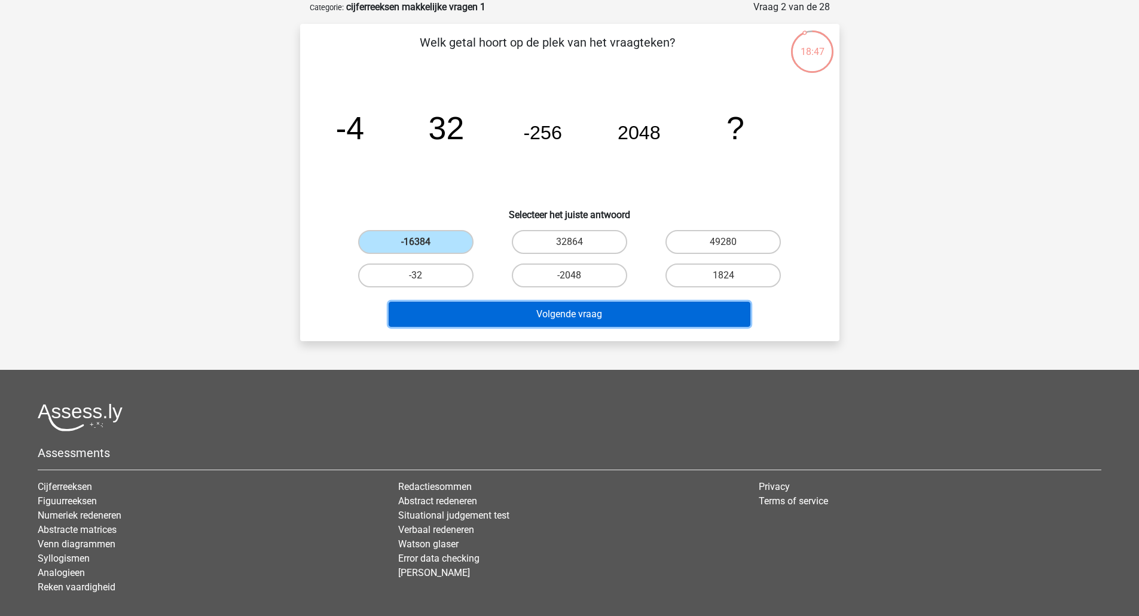
click at [533, 314] on button "Volgende vraag" at bounding box center [569, 314] width 362 height 25
